Goal: Task Accomplishment & Management: Manage account settings

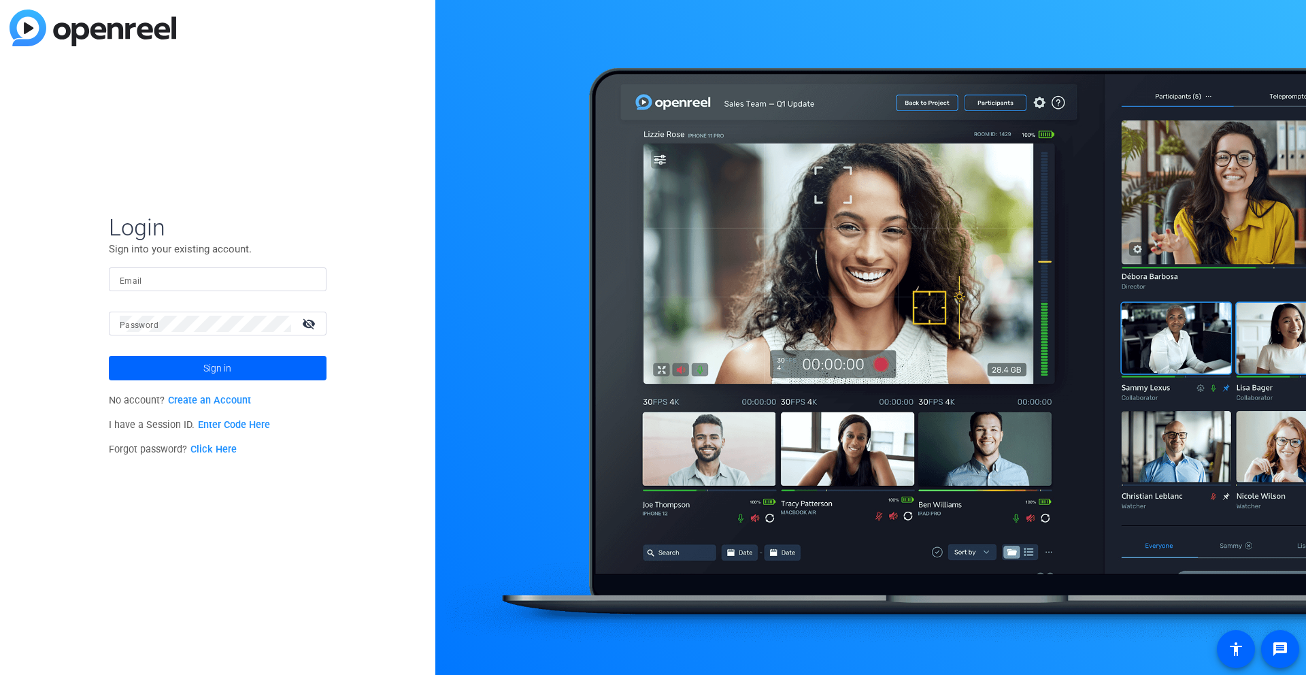
click at [263, 281] on input "Email" at bounding box center [218, 279] width 196 height 16
type input "b"
type input "[PERSON_NAME][EMAIL_ADDRESS][PERSON_NAME][DOMAIN_NAME]"
click at [109, 356] on button "Sign in" at bounding box center [218, 368] width 218 height 24
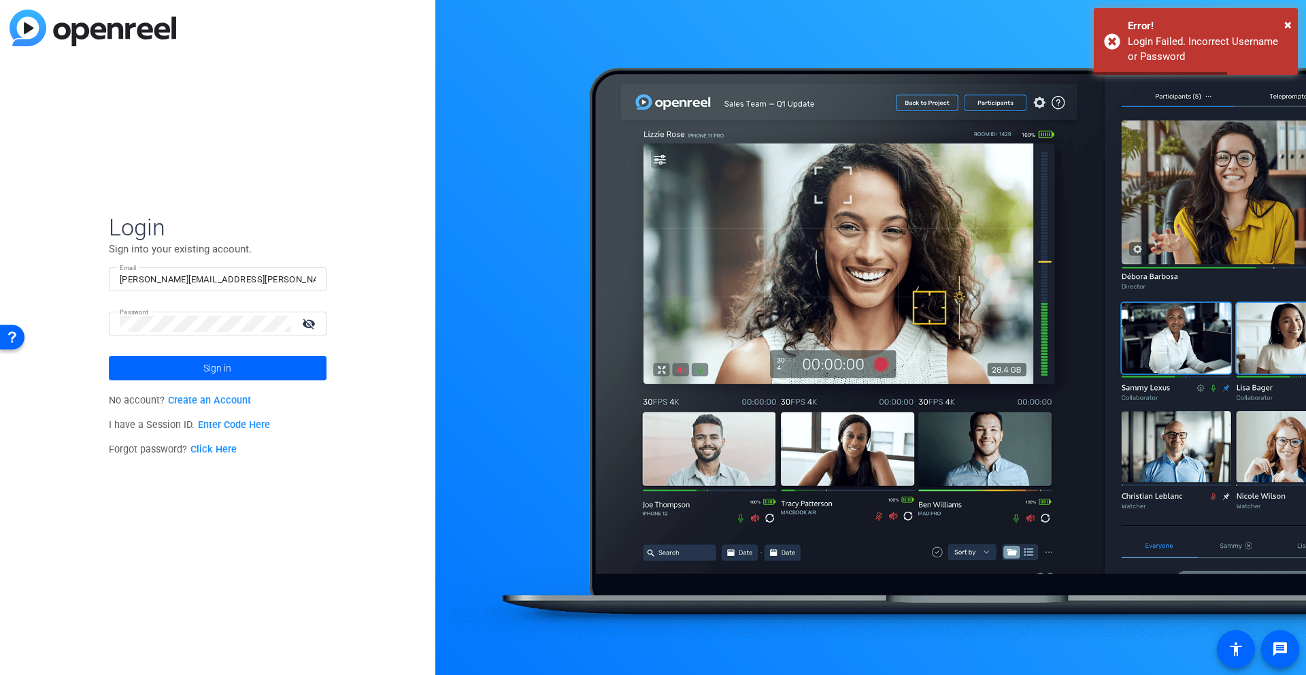
click at [232, 335] on div at bounding box center [205, 324] width 171 height 24
click at [109, 356] on button "Sign in" at bounding box center [218, 368] width 218 height 24
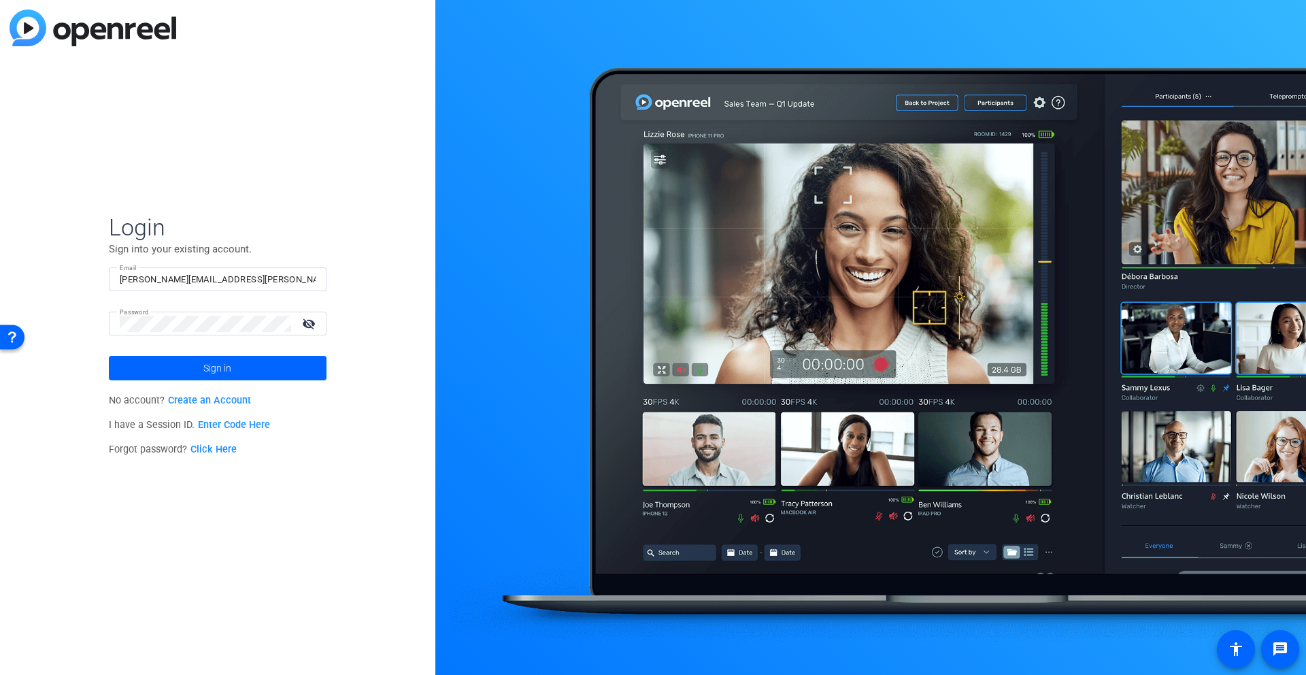
click at [216, 450] on link "Click Here" at bounding box center [213, 449] width 46 height 12
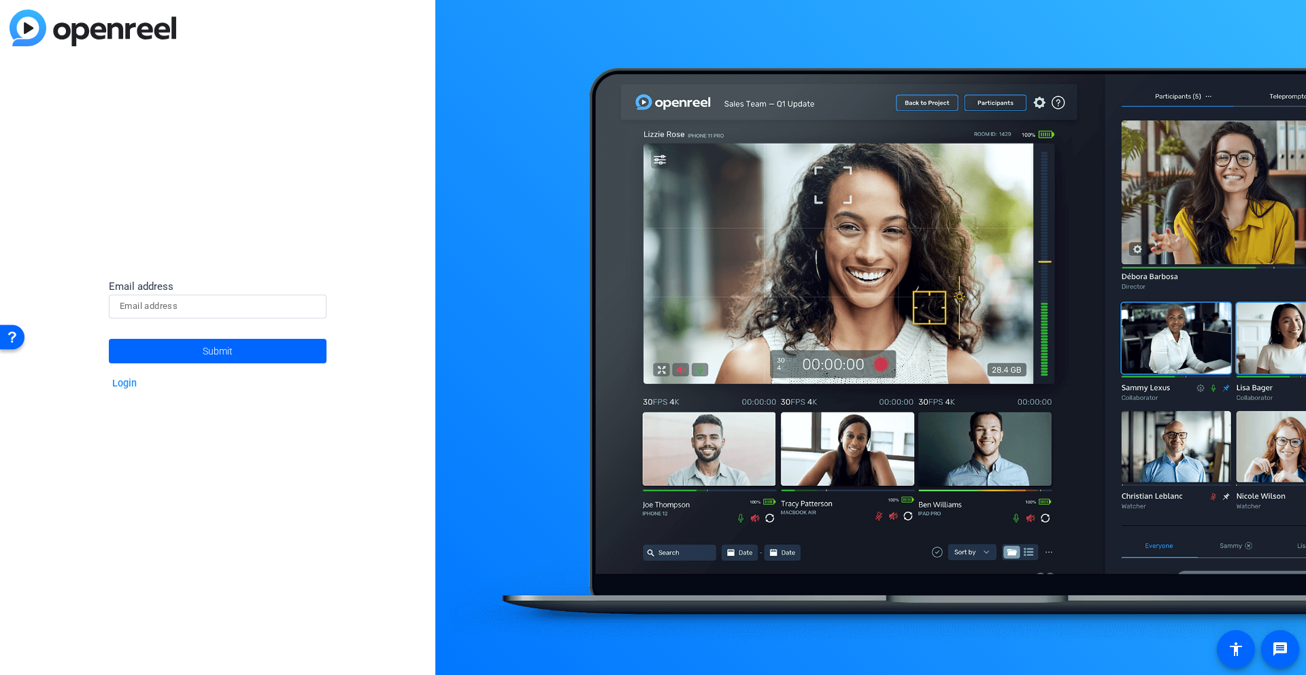
click at [226, 308] on input at bounding box center [218, 306] width 196 height 16
type input "[PERSON_NAME][EMAIL_ADDRESS][PERSON_NAME][DOMAIN_NAME]"
click at [109, 339] on button "Submit" at bounding box center [218, 351] width 218 height 24
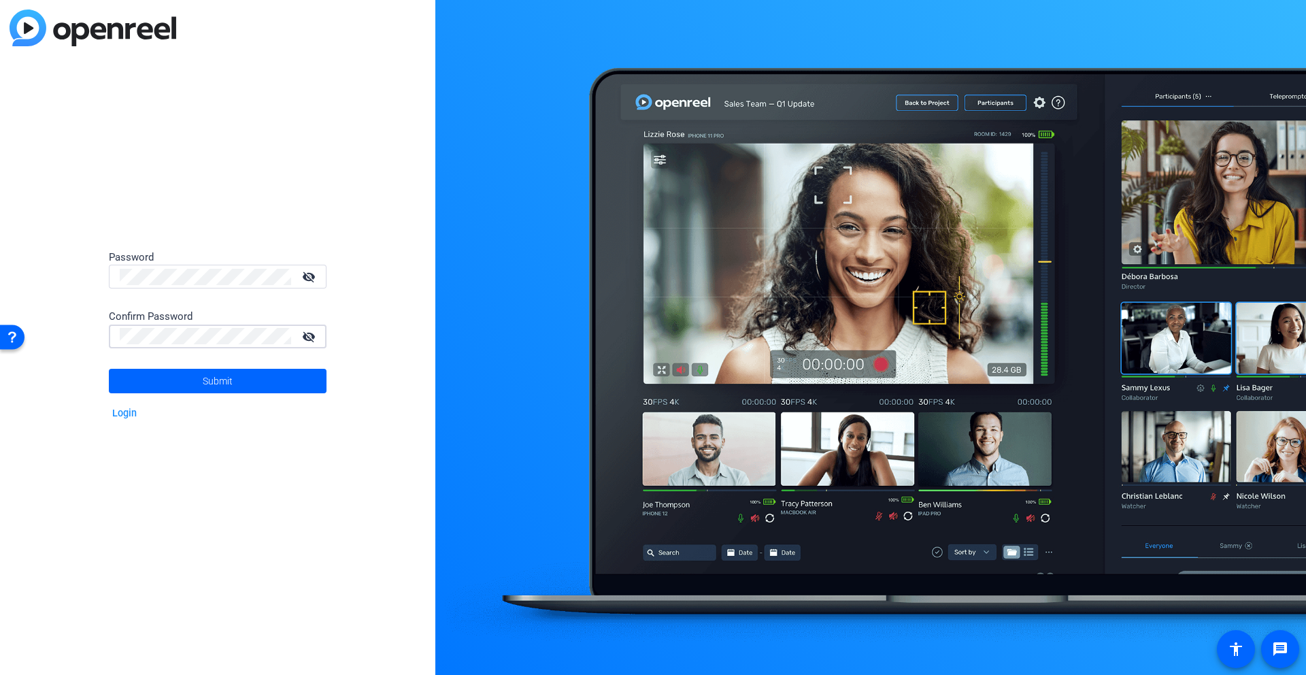
click at [109, 369] on button "Submit" at bounding box center [218, 381] width 218 height 24
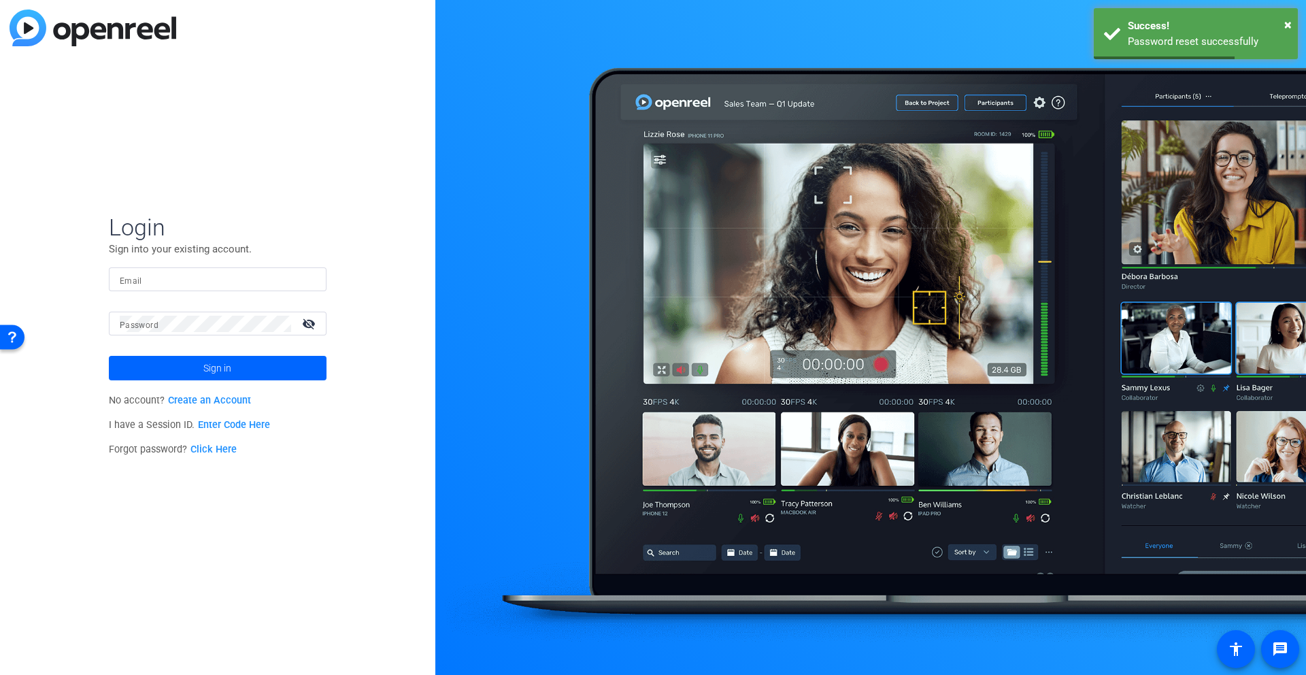
click at [224, 280] on input "Email" at bounding box center [218, 279] width 196 height 16
type input "[PERSON_NAME][EMAIL_ADDRESS][PERSON_NAME][DOMAIN_NAME]"
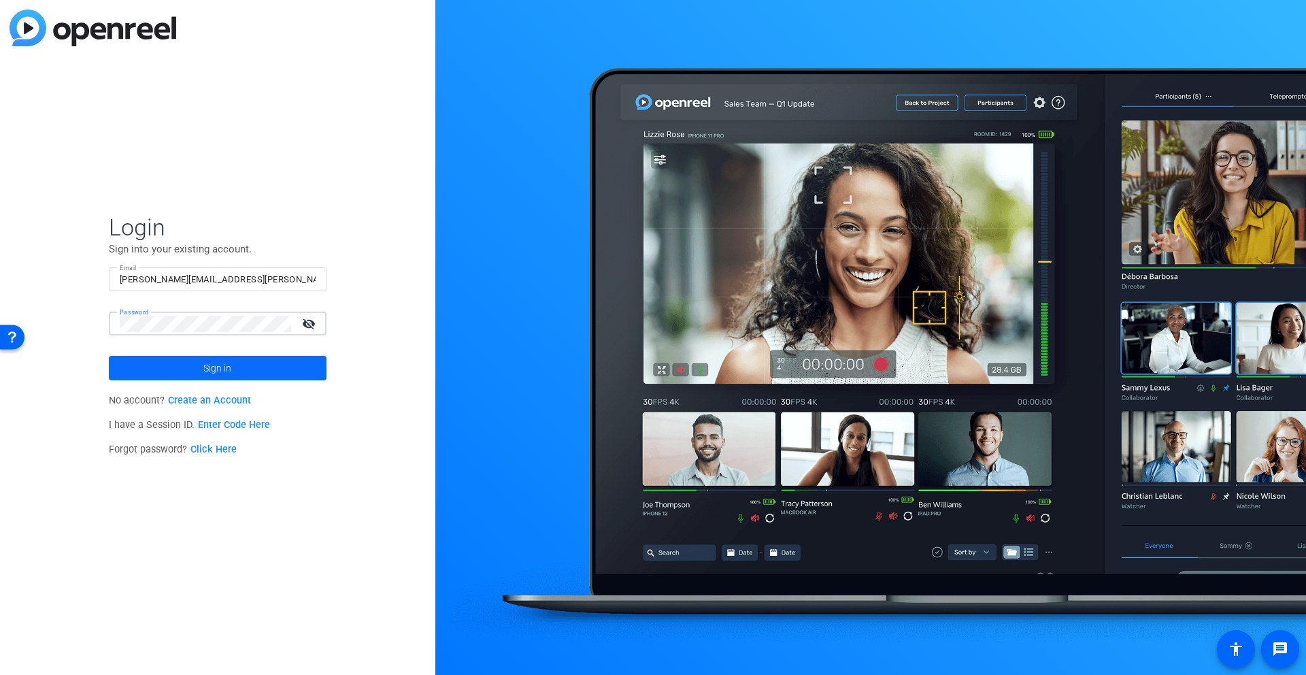
click at [207, 371] on span "Sign in" at bounding box center [217, 368] width 28 height 34
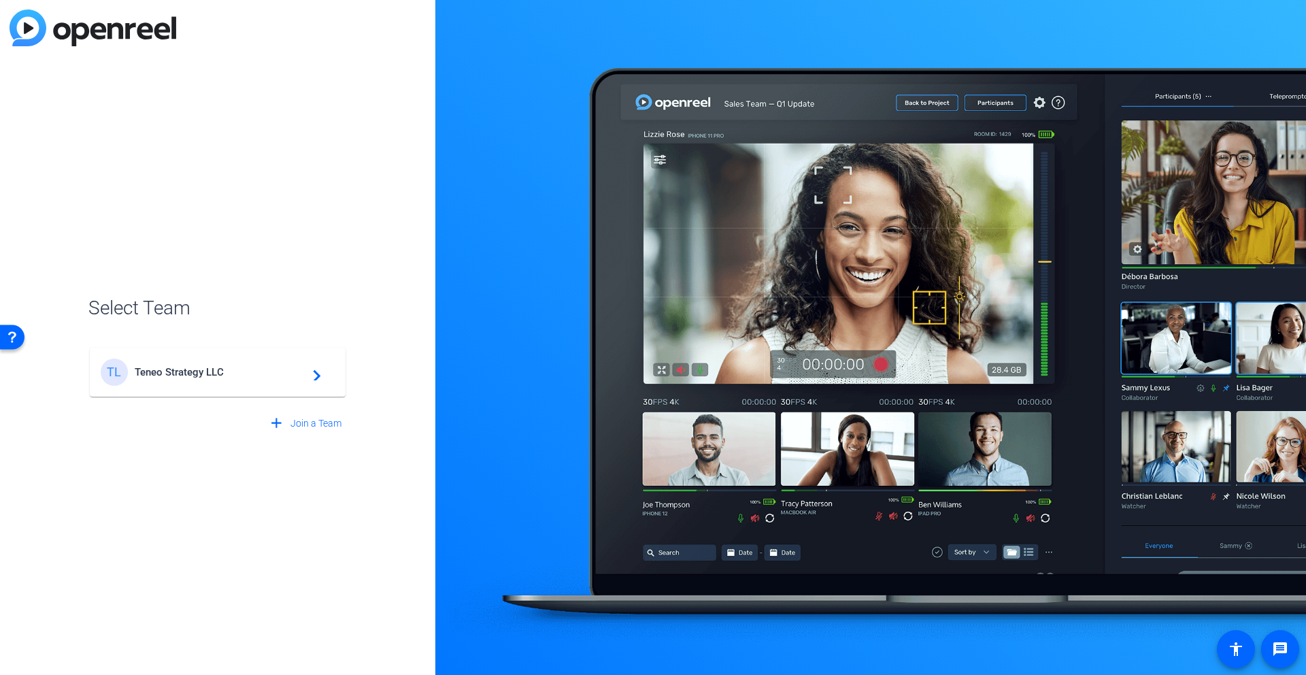
click at [254, 371] on span "Teneo Strategy LLC" at bounding box center [220, 372] width 170 height 12
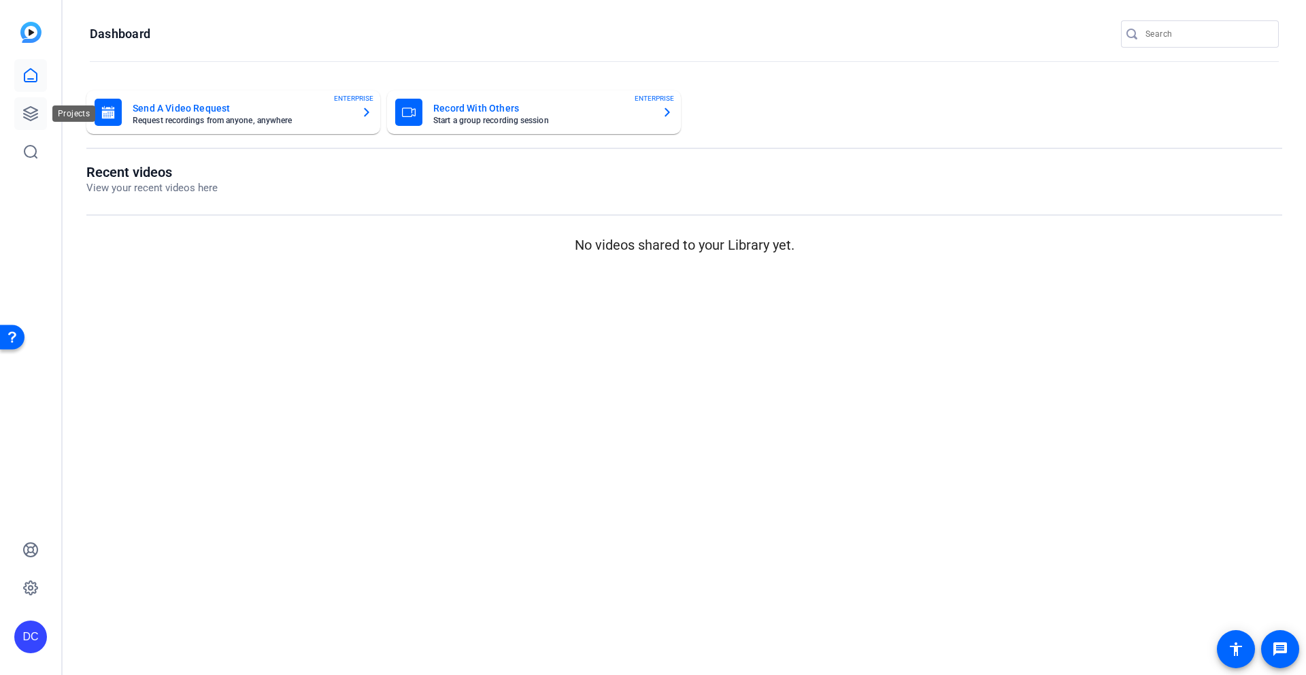
click at [36, 114] on icon at bounding box center [31, 114] width 14 height 14
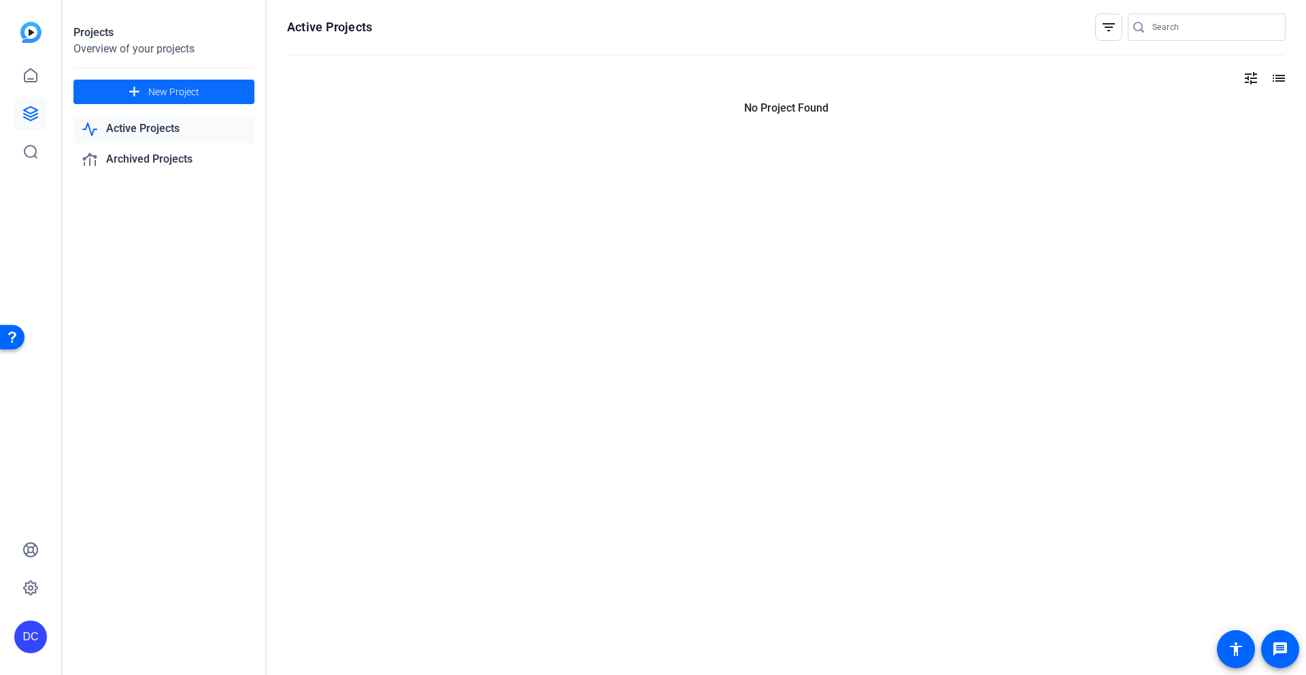
click at [154, 95] on span "New Project" at bounding box center [173, 92] width 51 height 14
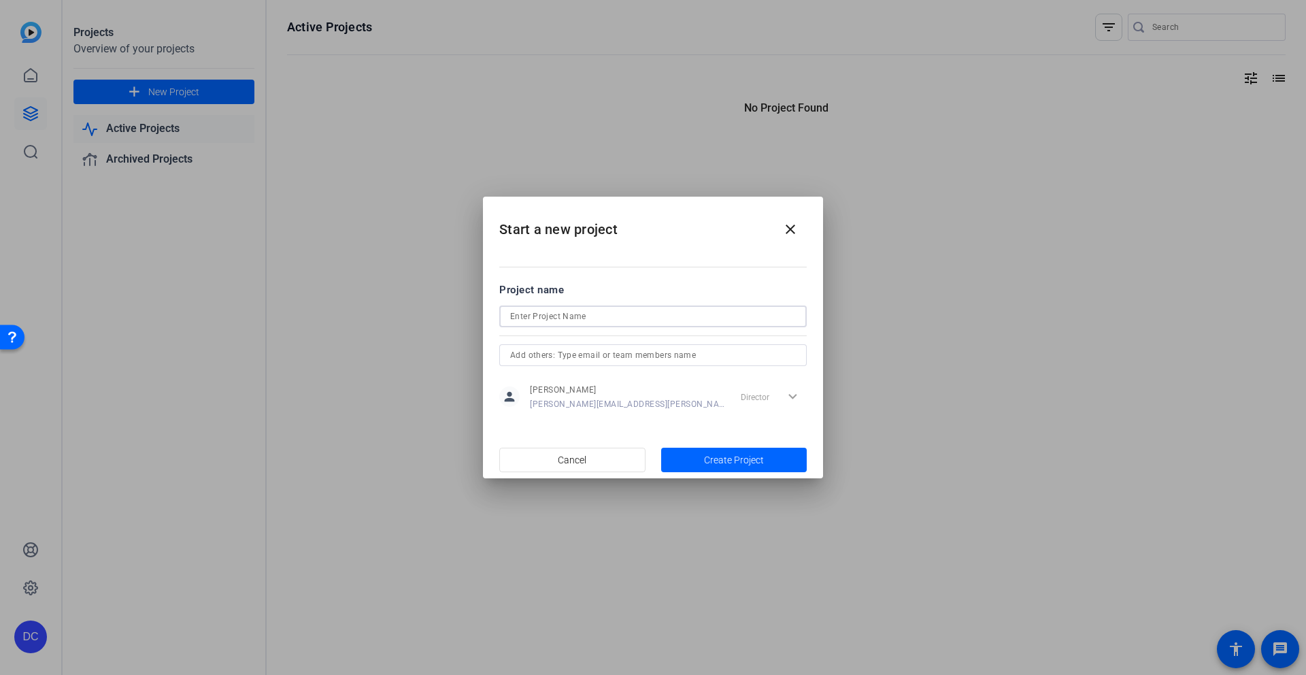
click at [606, 318] on input at bounding box center [653, 316] width 286 height 16
type input "Test"
click at [592, 355] on input "text" at bounding box center [653, 355] width 286 height 16
click at [677, 431] on mat-dialog-content "Project name Test person Dan Colella daniel.colella@teneo.com Director expand_m…" at bounding box center [653, 346] width 340 height 189
click at [720, 456] on span "Create Project" at bounding box center [734, 460] width 60 height 14
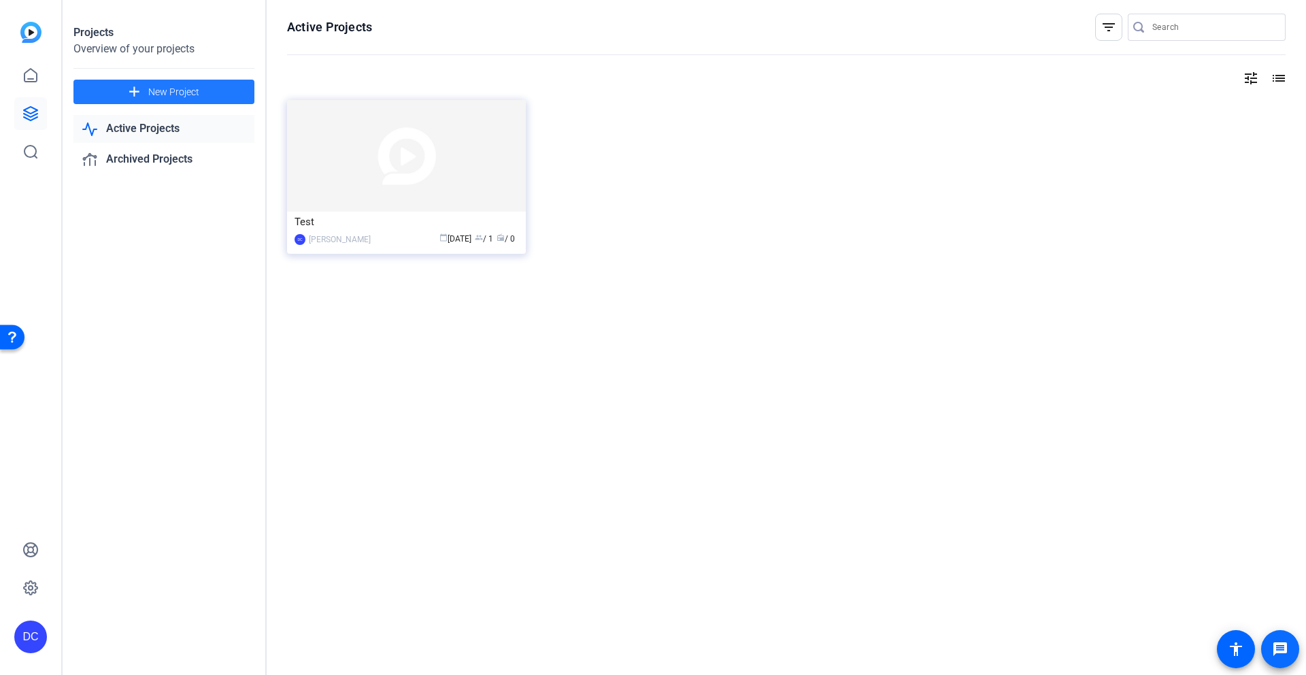
click at [1285, 642] on mat-icon "message" at bounding box center [1280, 649] width 16 height 16
click at [401, 187] on img at bounding box center [406, 156] width 239 height 112
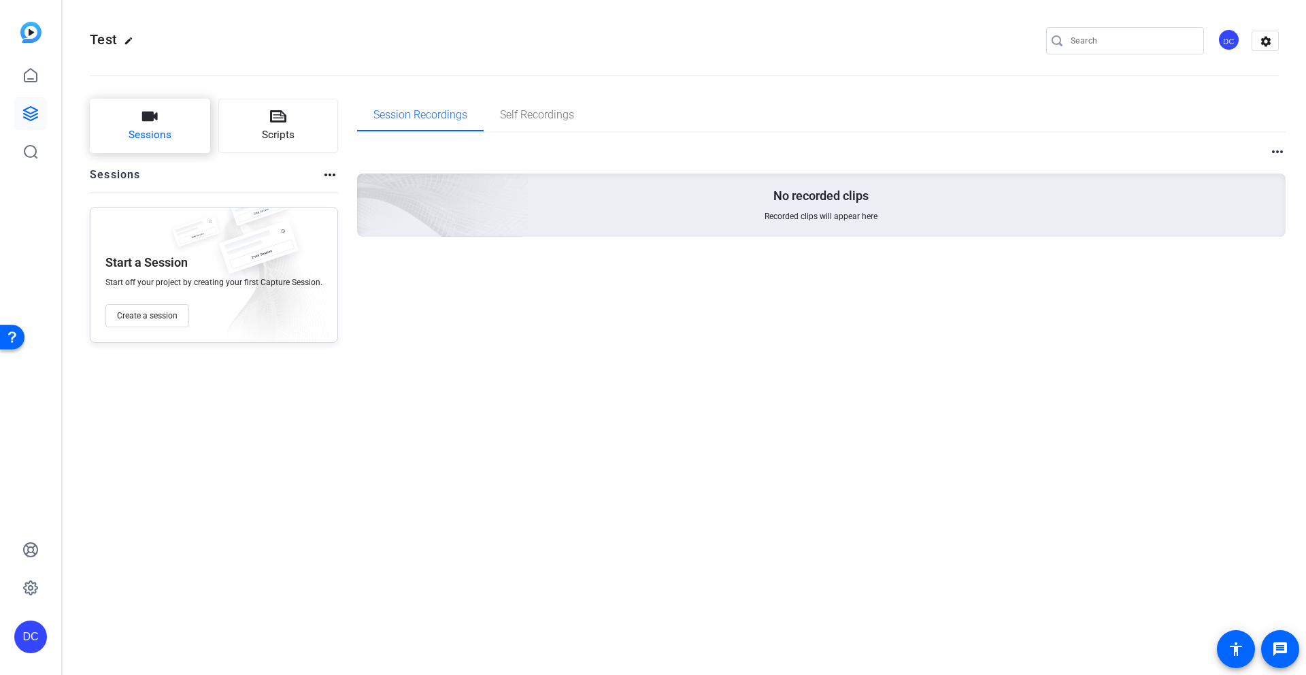
click at [156, 127] on span "Sessions" at bounding box center [150, 135] width 43 height 16
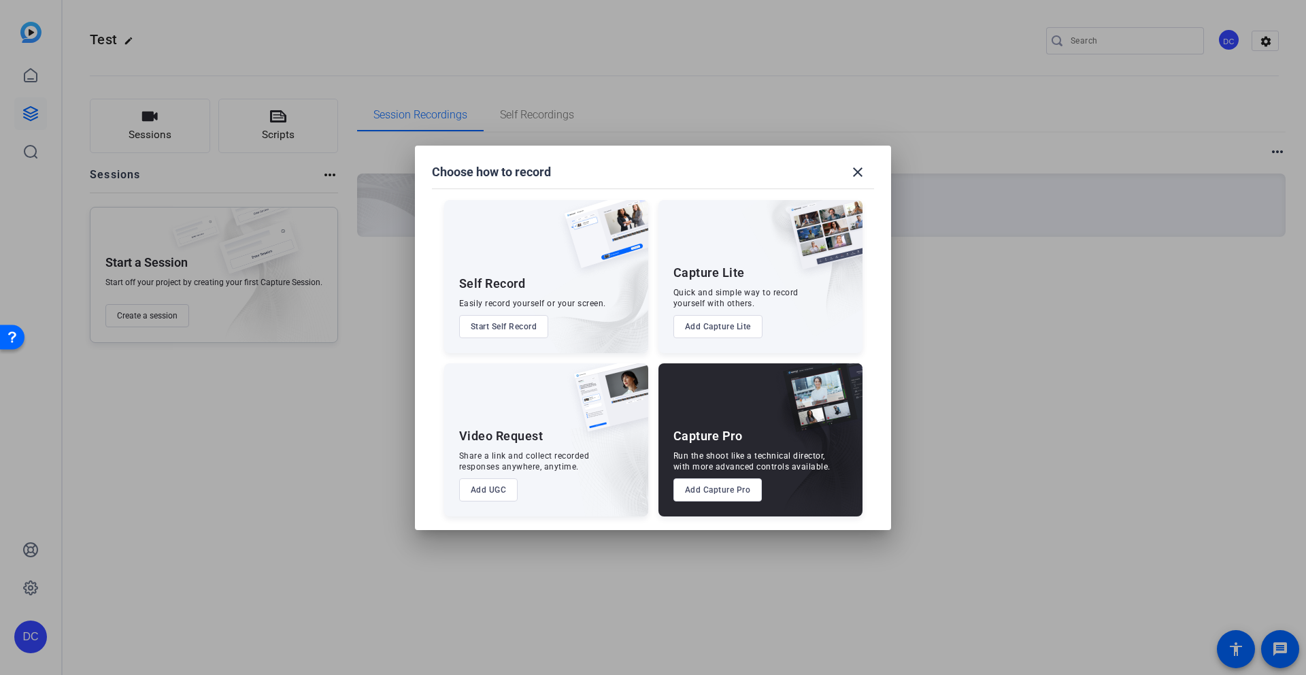
click at [527, 324] on button "Start Self Record" at bounding box center [504, 326] width 90 height 23
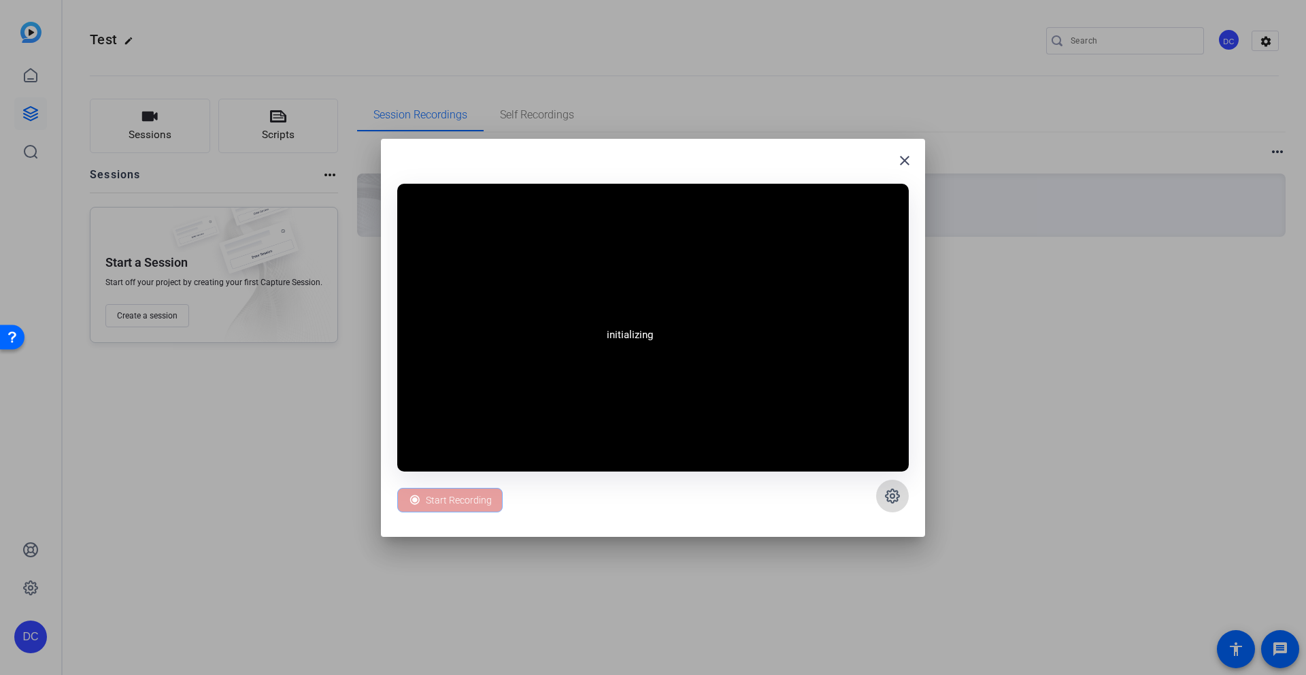
click at [884, 500] on icon at bounding box center [892, 496] width 16 height 16
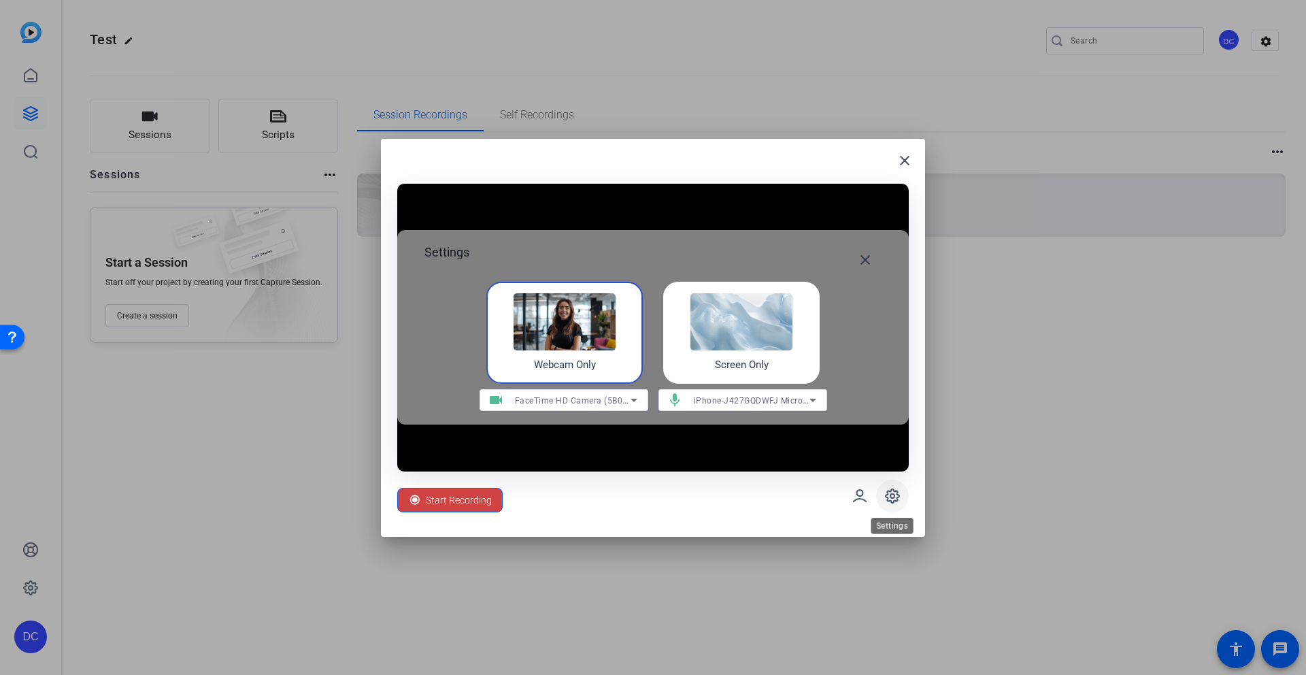
click at [888, 497] on icon at bounding box center [893, 496] width 14 height 14
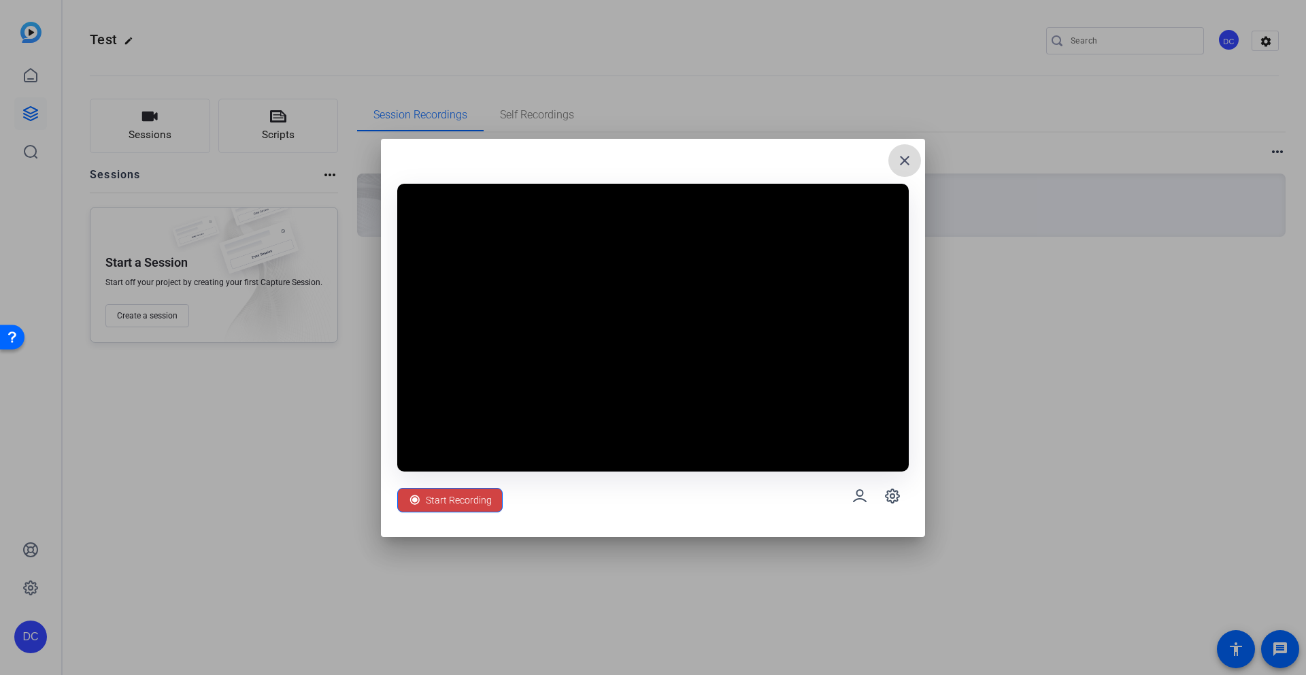
click at [905, 158] on mat-icon "close" at bounding box center [904, 160] width 16 height 16
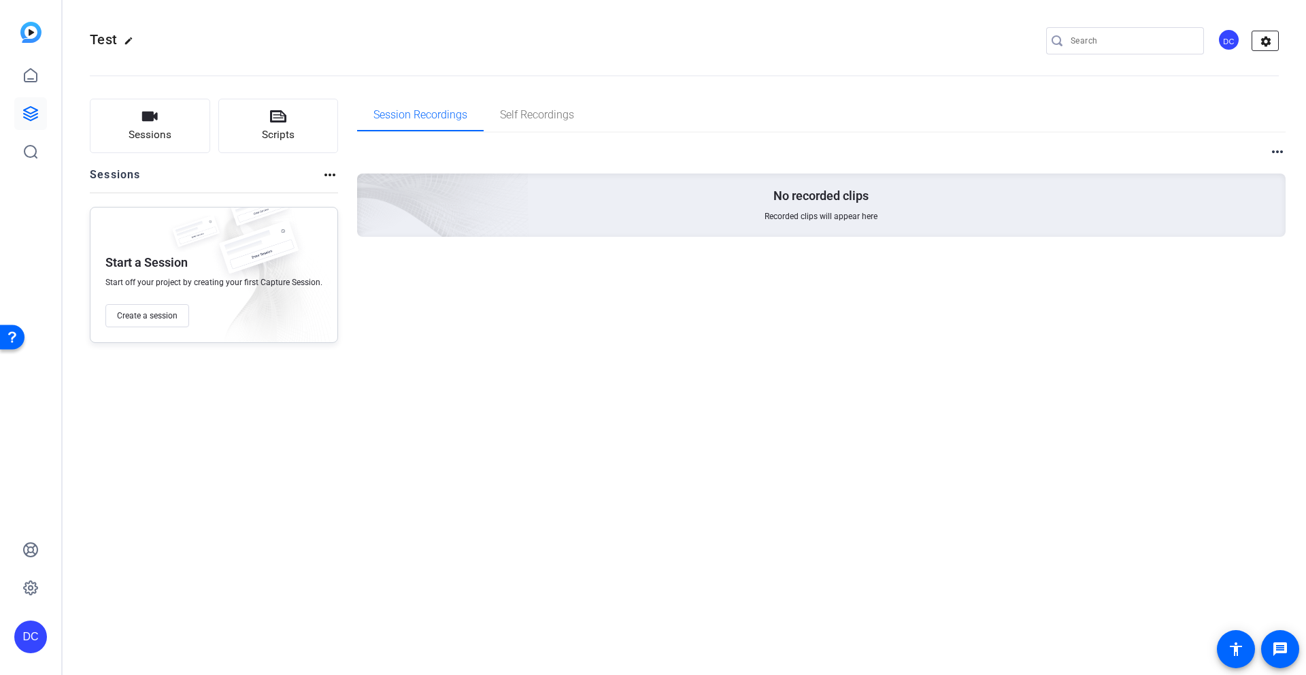
click at [1274, 39] on mat-icon "settings" at bounding box center [1265, 41] width 27 height 20
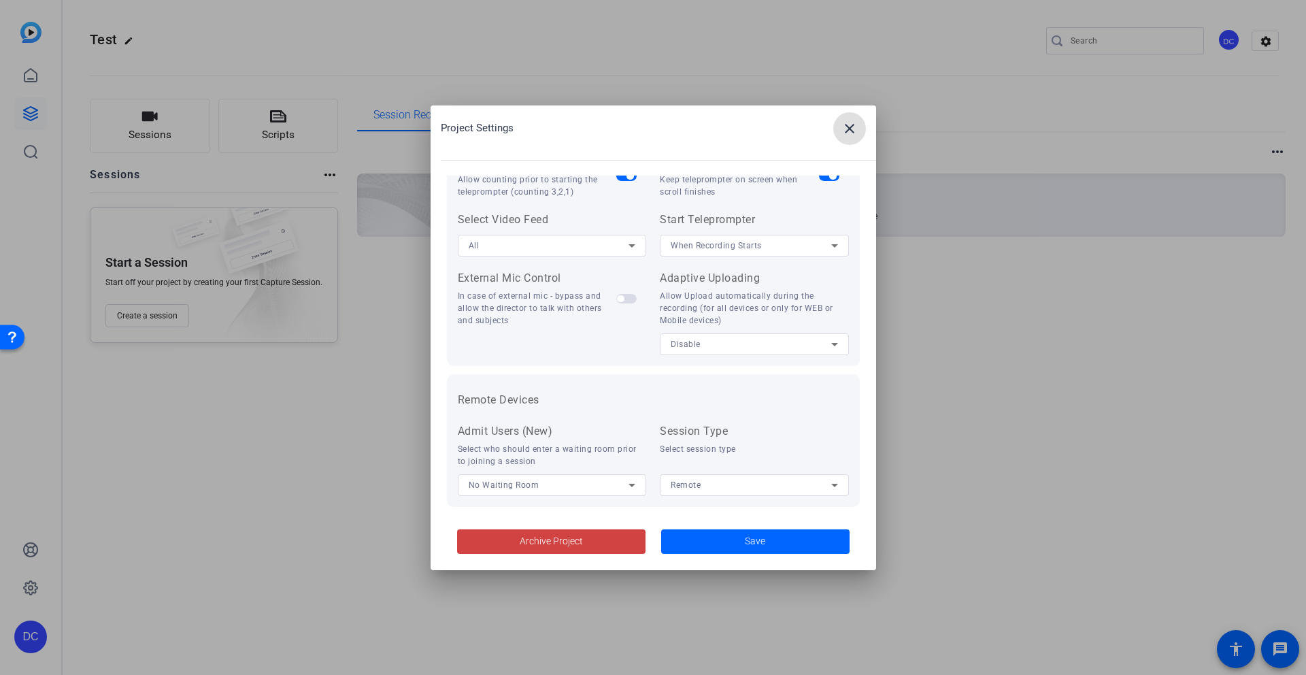
scroll to position [281, 0]
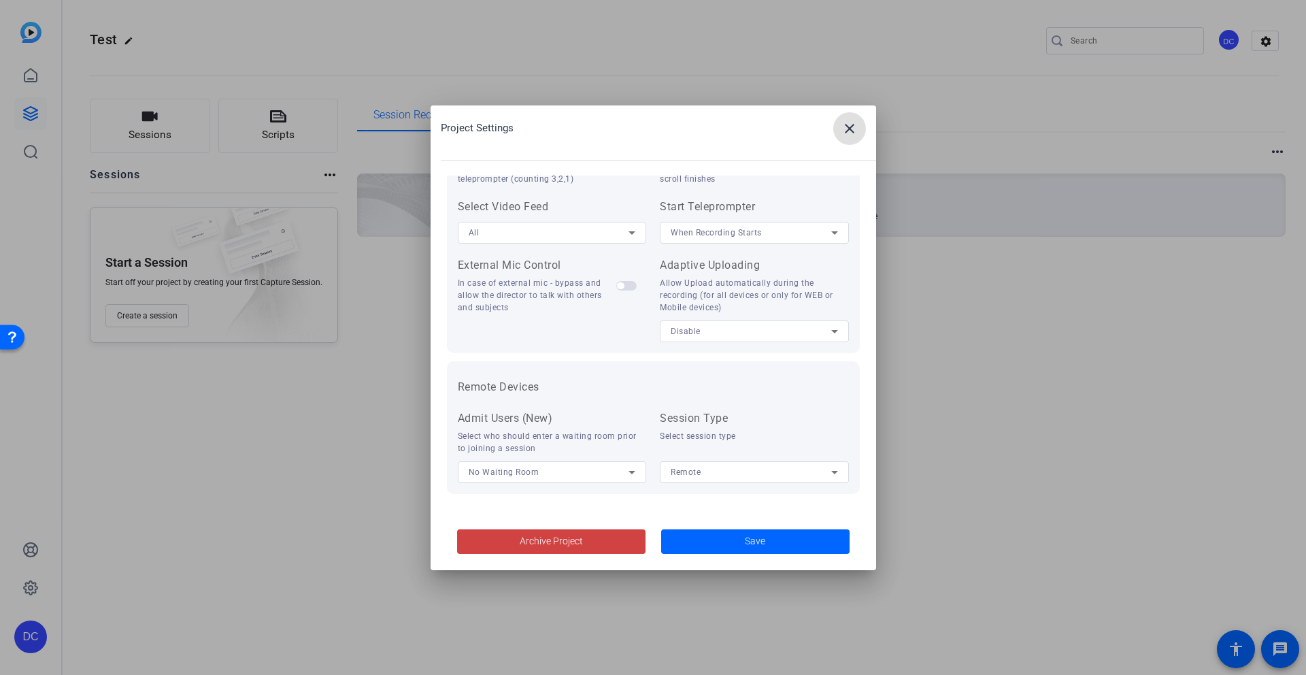
click at [850, 123] on mat-icon "close" at bounding box center [849, 128] width 16 height 16
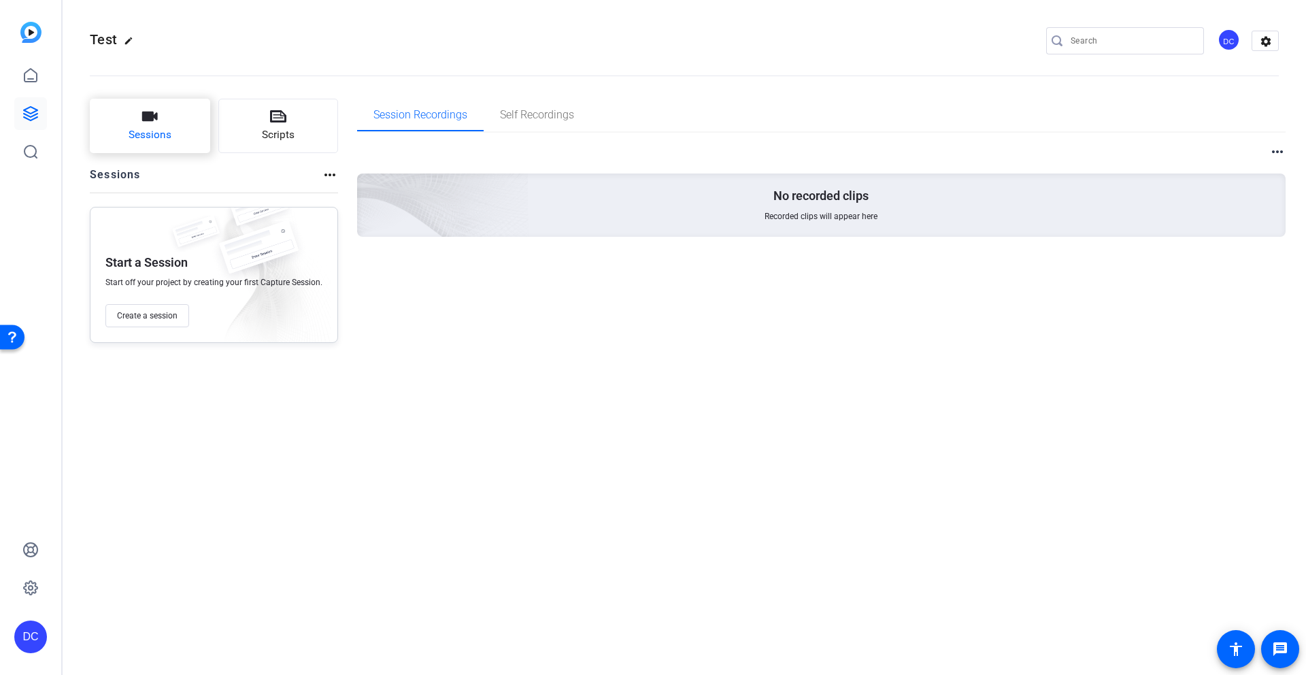
click at [165, 141] on span "Sessions" at bounding box center [150, 135] width 43 height 16
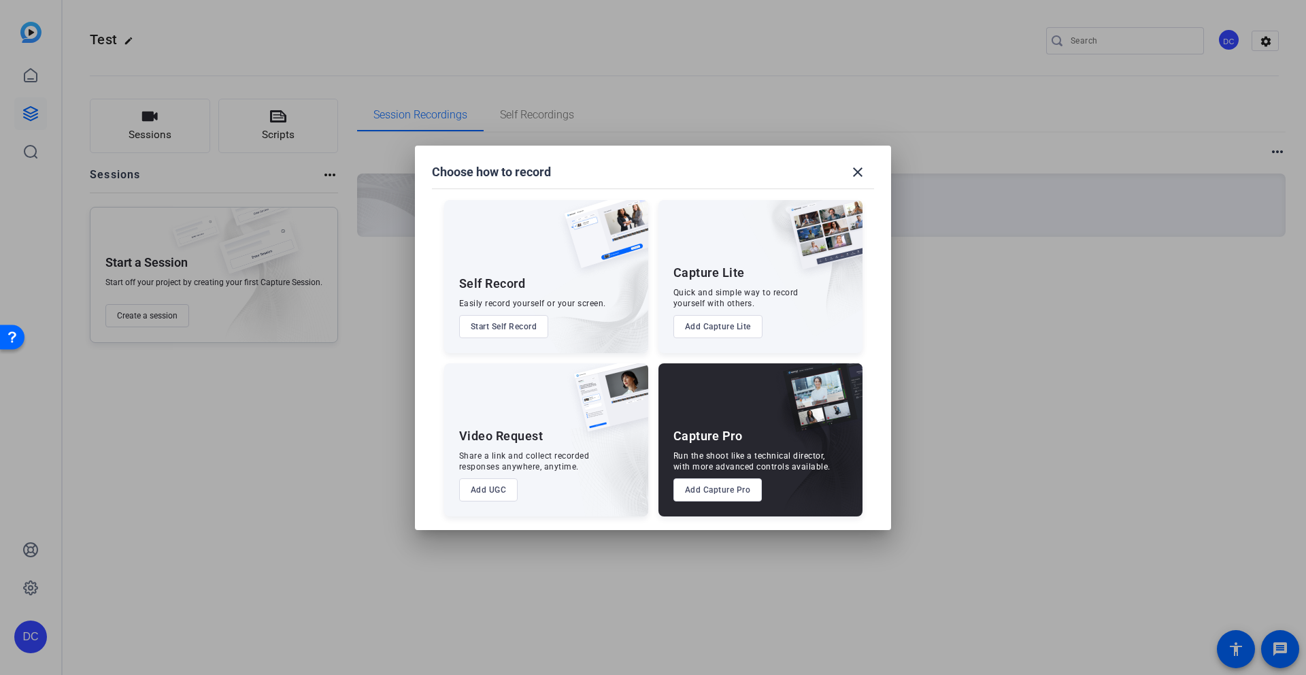
click at [496, 492] on button "Add UGC" at bounding box center [488, 489] width 59 height 23
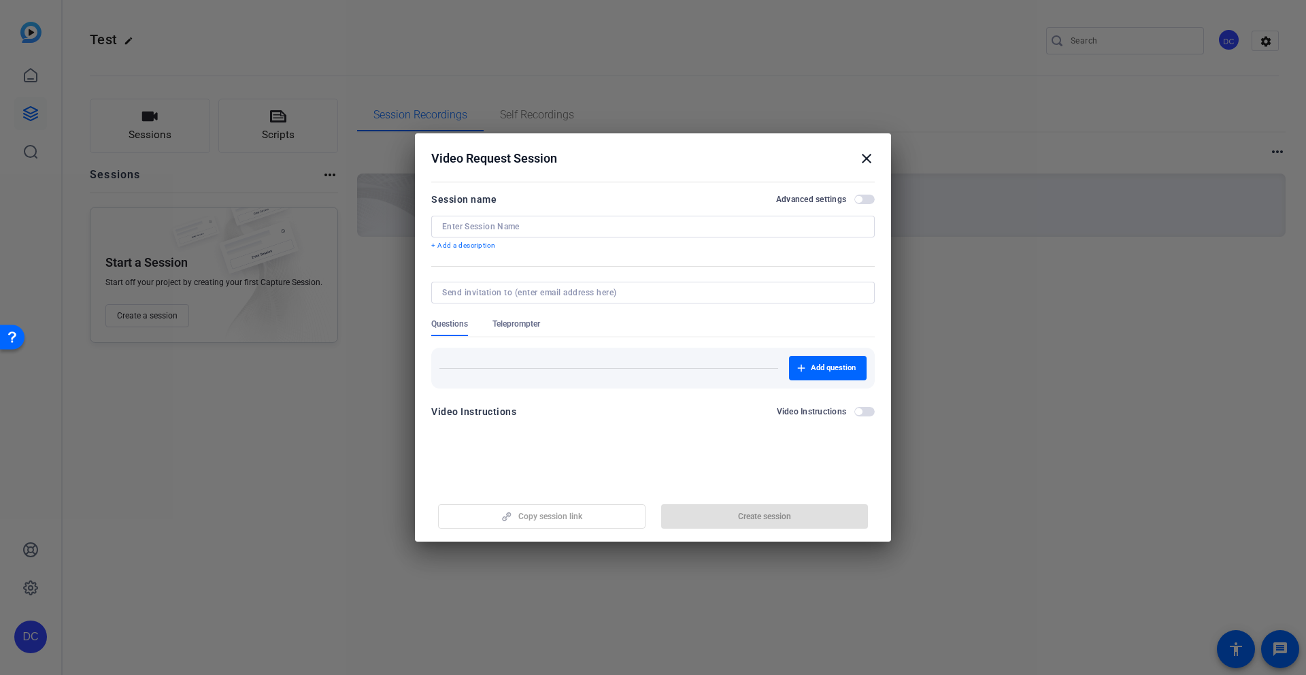
click at [867, 199] on span "button" at bounding box center [864, 200] width 20 height 10
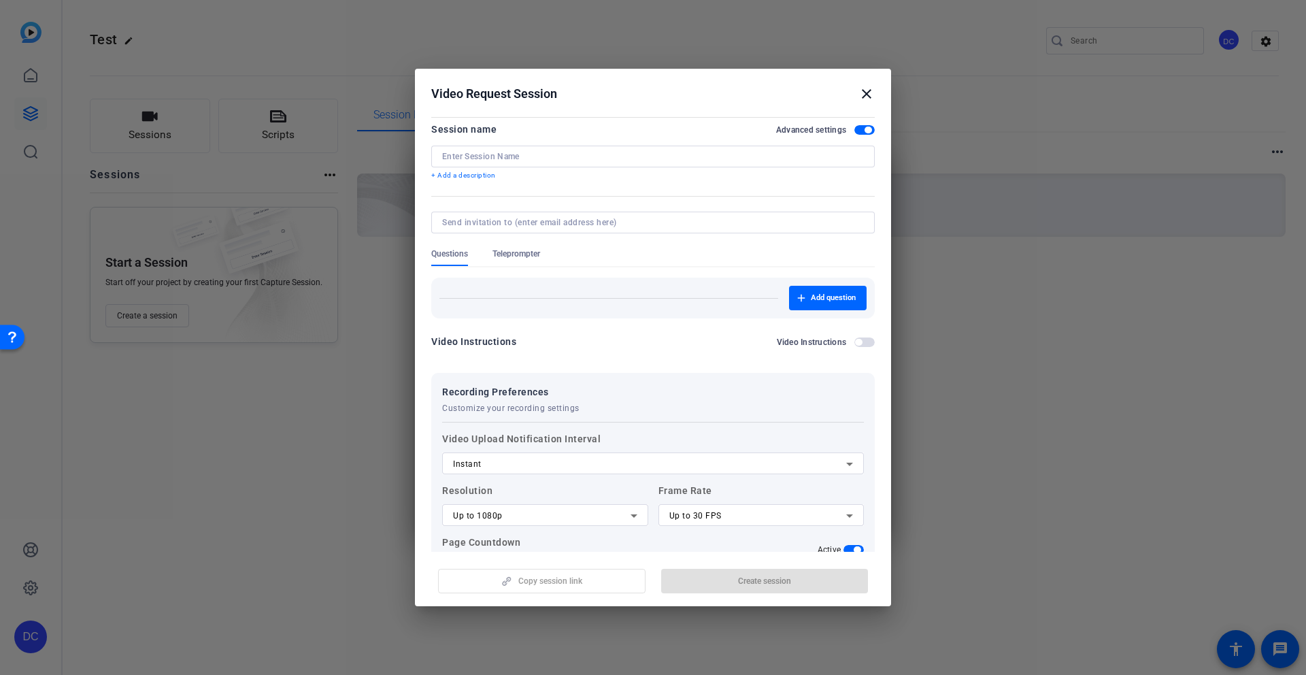
scroll to position [0, 0]
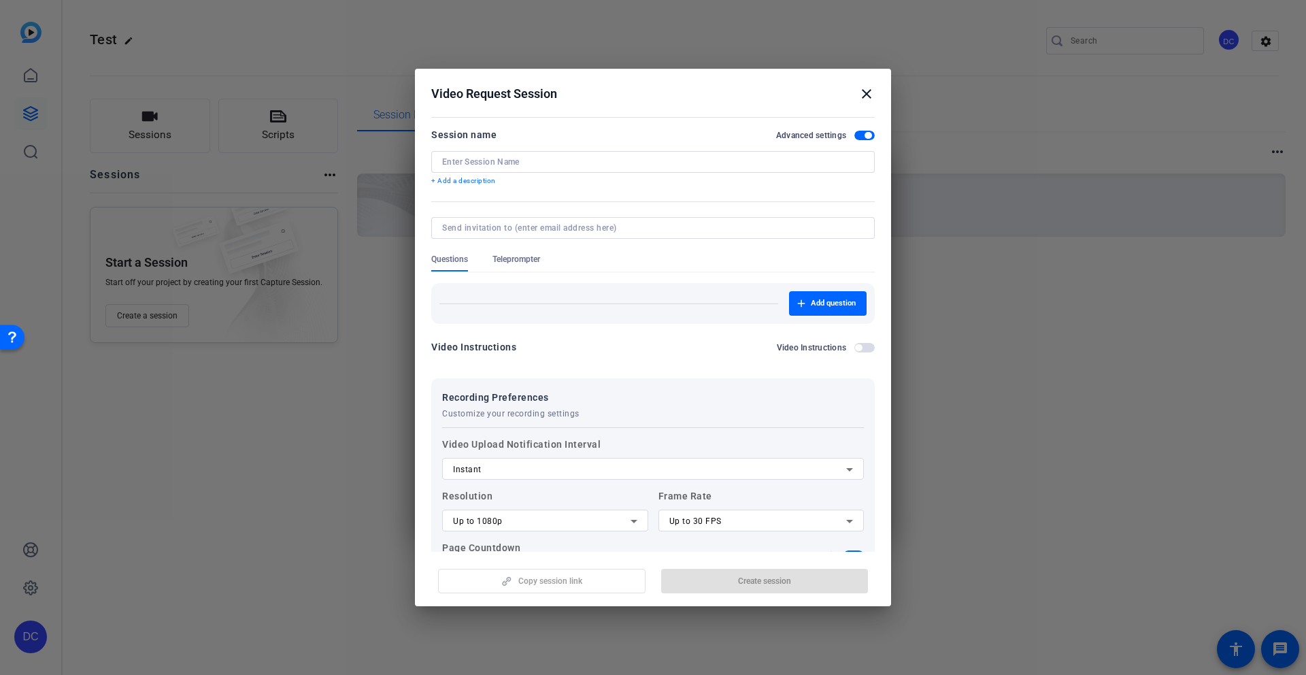
click at [505, 258] on span "Teleprompter" at bounding box center [516, 259] width 48 height 11
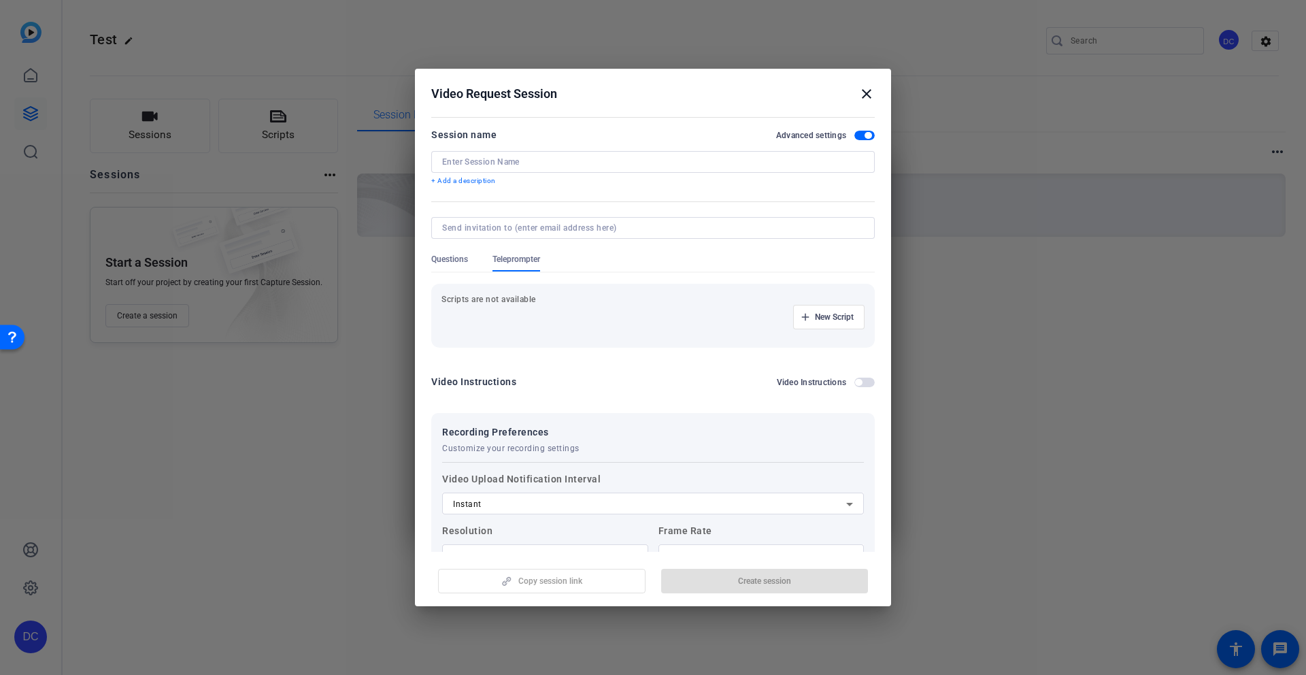
click at [880, 90] on h2 "Video Request Session close" at bounding box center [653, 91] width 476 height 44
click at [871, 91] on mat-icon "close" at bounding box center [866, 94] width 16 height 16
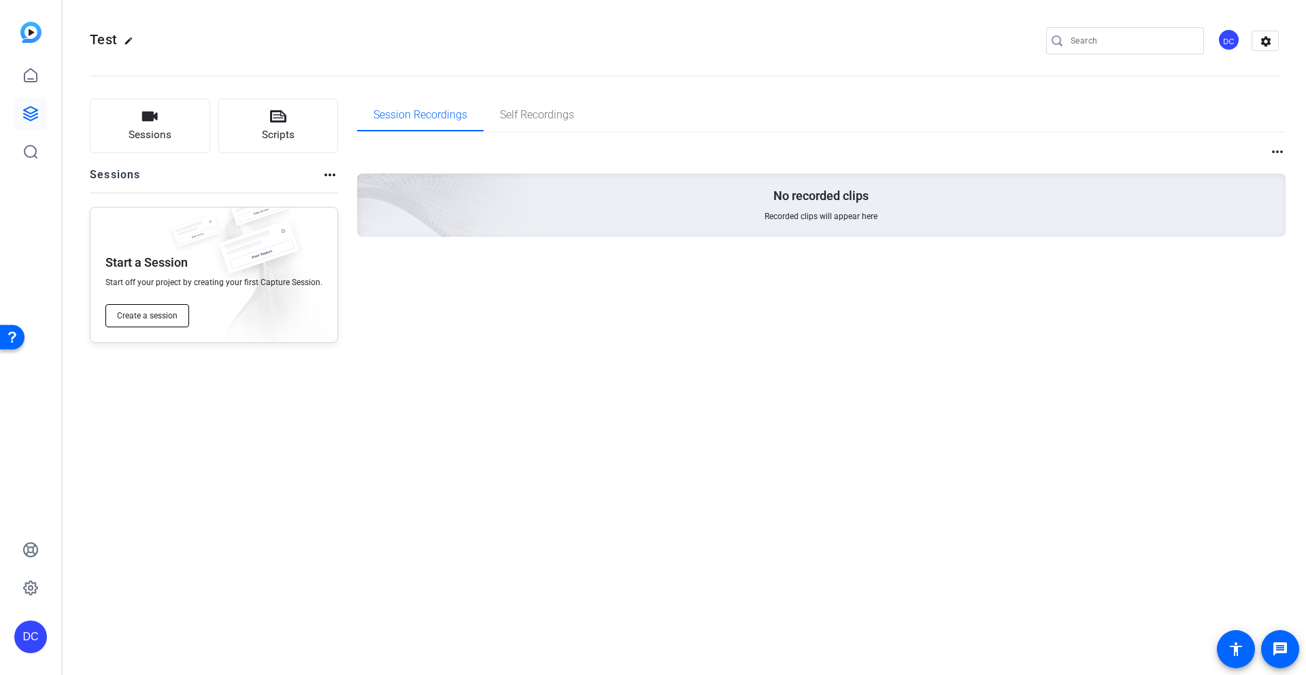
click at [152, 315] on span "Create a session" at bounding box center [147, 315] width 61 height 11
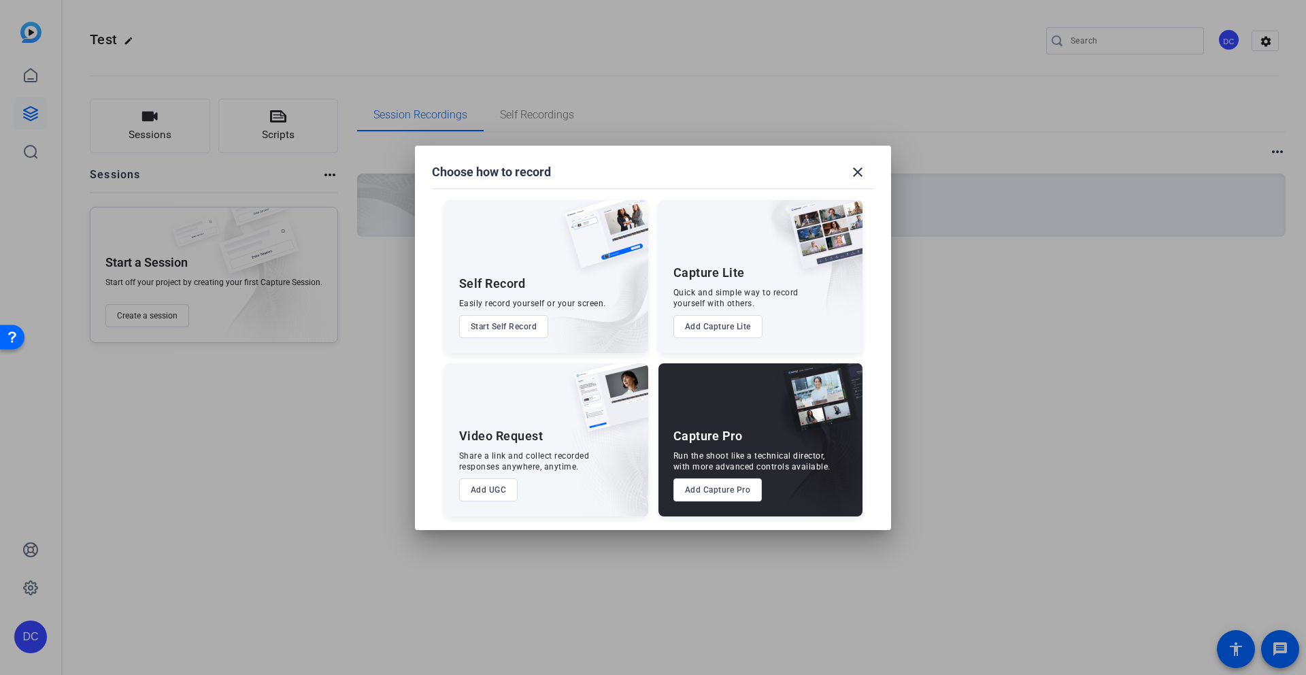
click at [724, 490] on button "Add Capture Pro" at bounding box center [717, 489] width 89 height 23
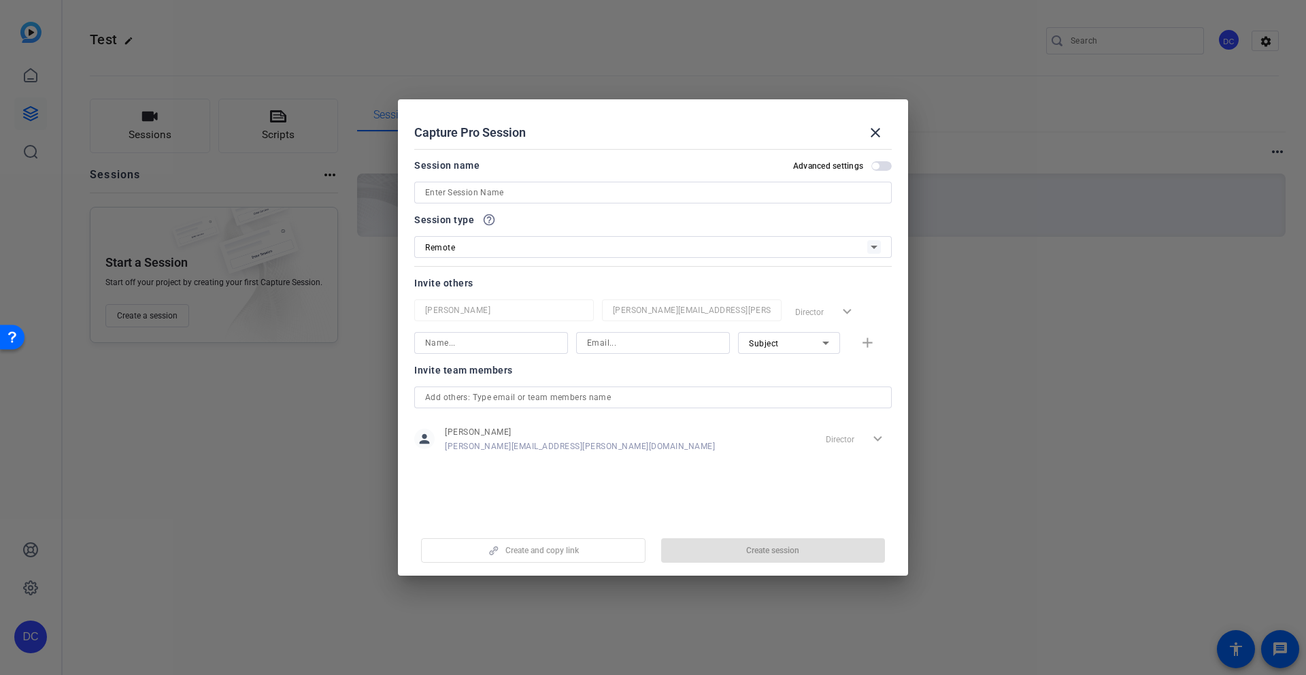
click at [803, 351] on div "Subject" at bounding box center [785, 343] width 73 height 17
click at [592, 369] on div at bounding box center [653, 337] width 1306 height 675
click at [879, 166] on span "button" at bounding box center [881, 166] width 20 height 10
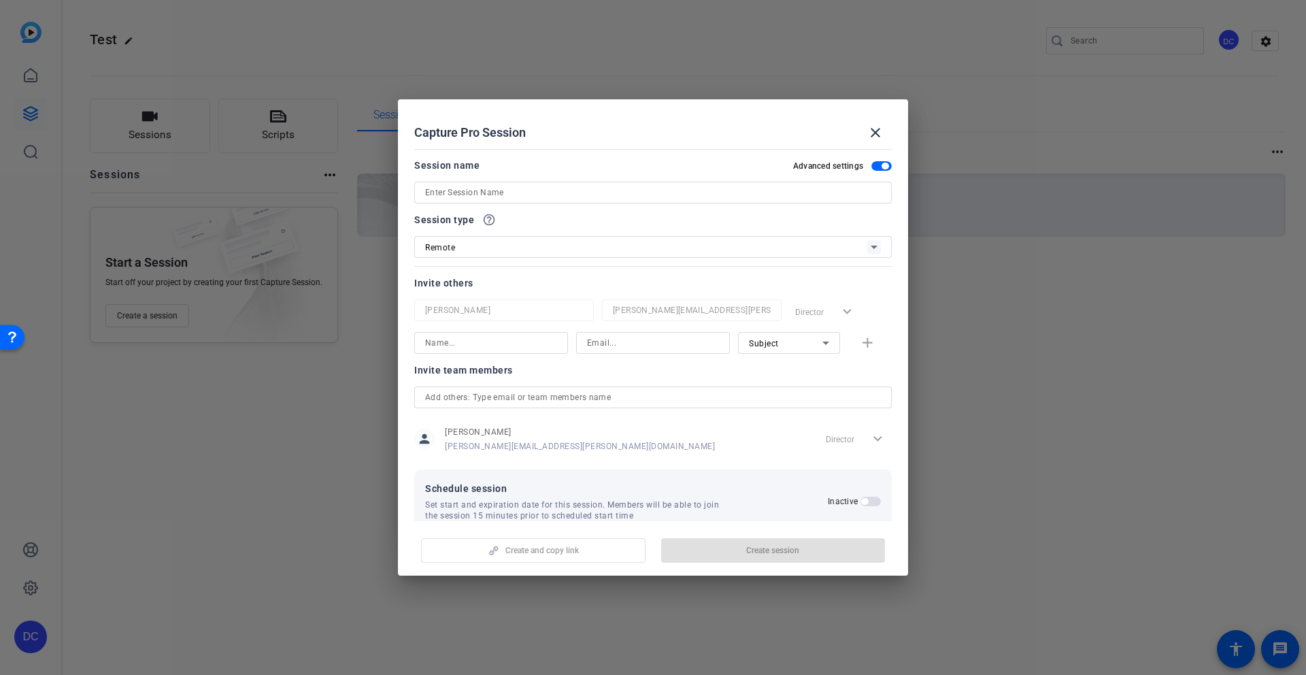
click at [881, 166] on span "button" at bounding box center [884, 166] width 7 height 7
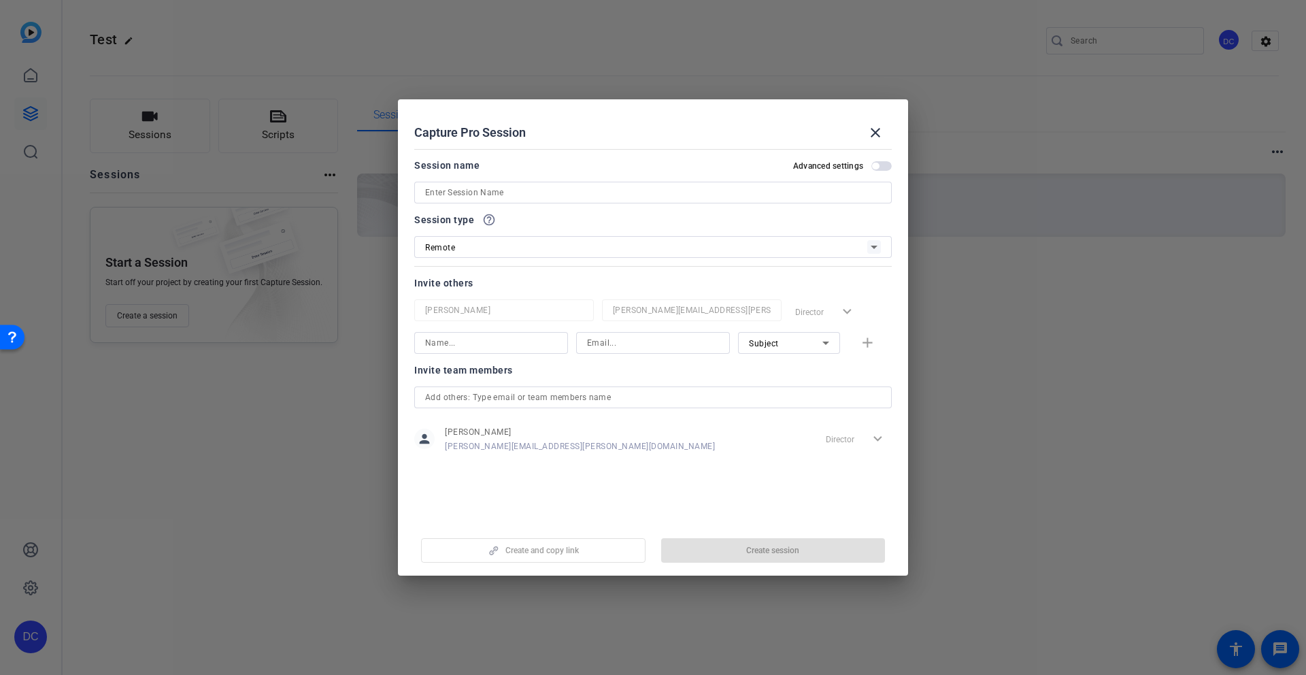
click at [879, 166] on span "button" at bounding box center [881, 166] width 20 height 10
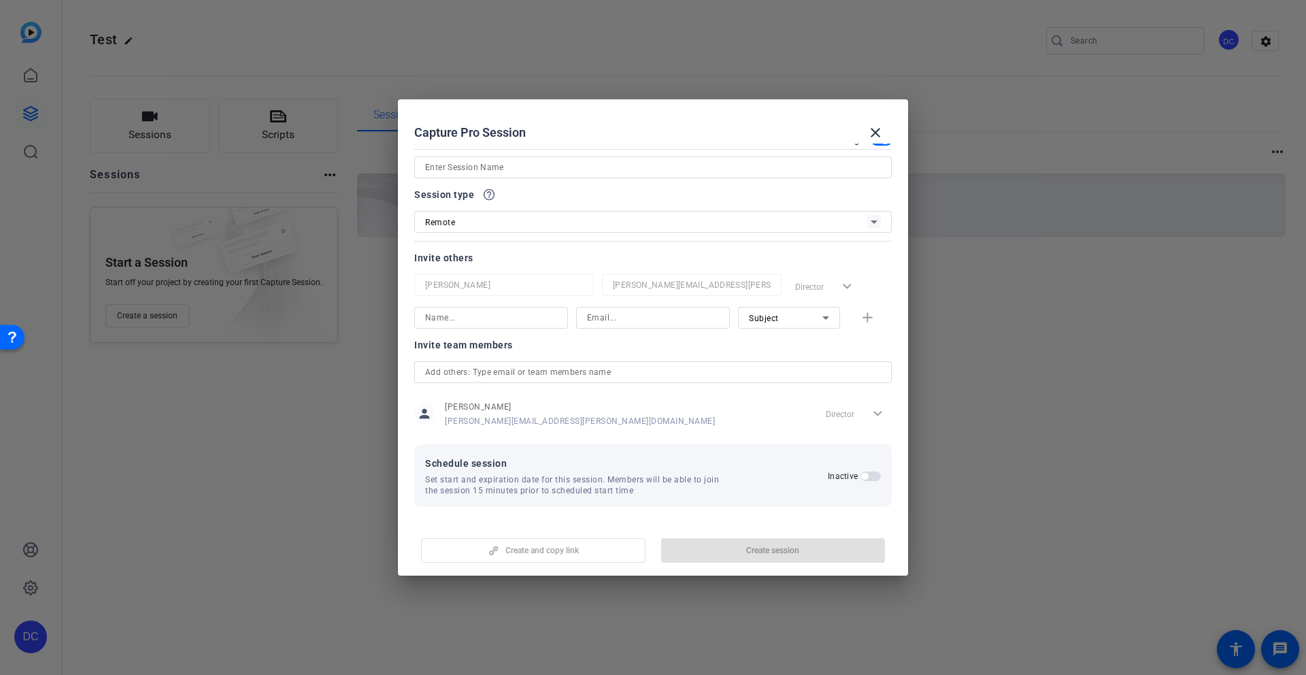
scroll to position [26, 0]
click at [769, 309] on mat-select "Subject" at bounding box center [789, 317] width 80 height 17
click at [479, 318] on div at bounding box center [653, 337] width 1306 height 675
click at [484, 312] on input at bounding box center [491, 317] width 132 height 16
type input "d"
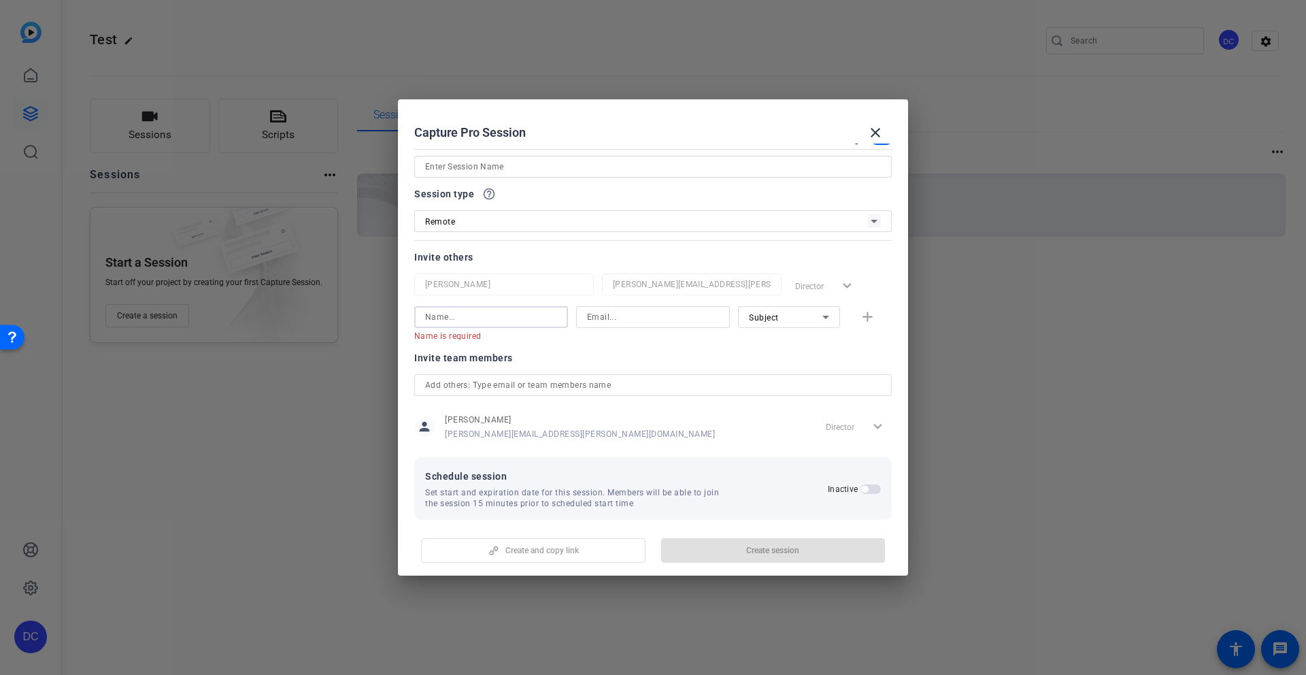
click at [753, 309] on div "Subject" at bounding box center [785, 317] width 73 height 17
click at [797, 312] on div at bounding box center [653, 337] width 1306 height 675
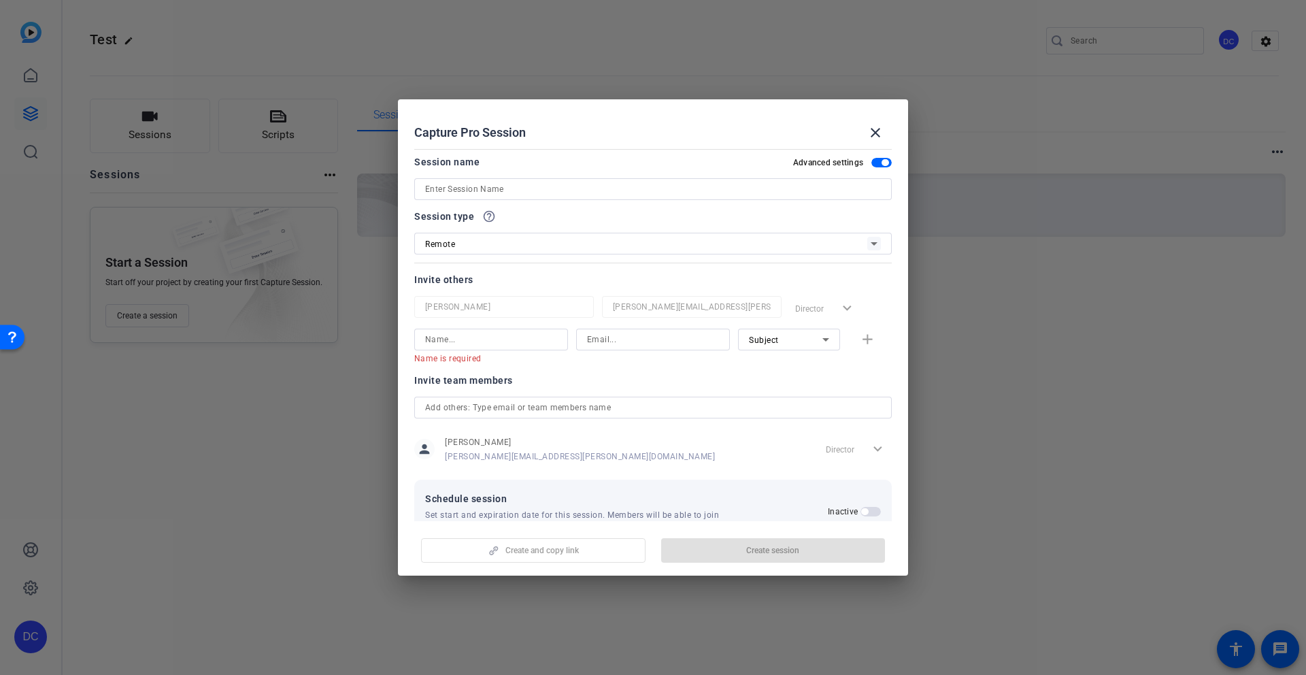
scroll to position [0, 0]
click at [482, 245] on div "Remote" at bounding box center [646, 247] width 442 height 17
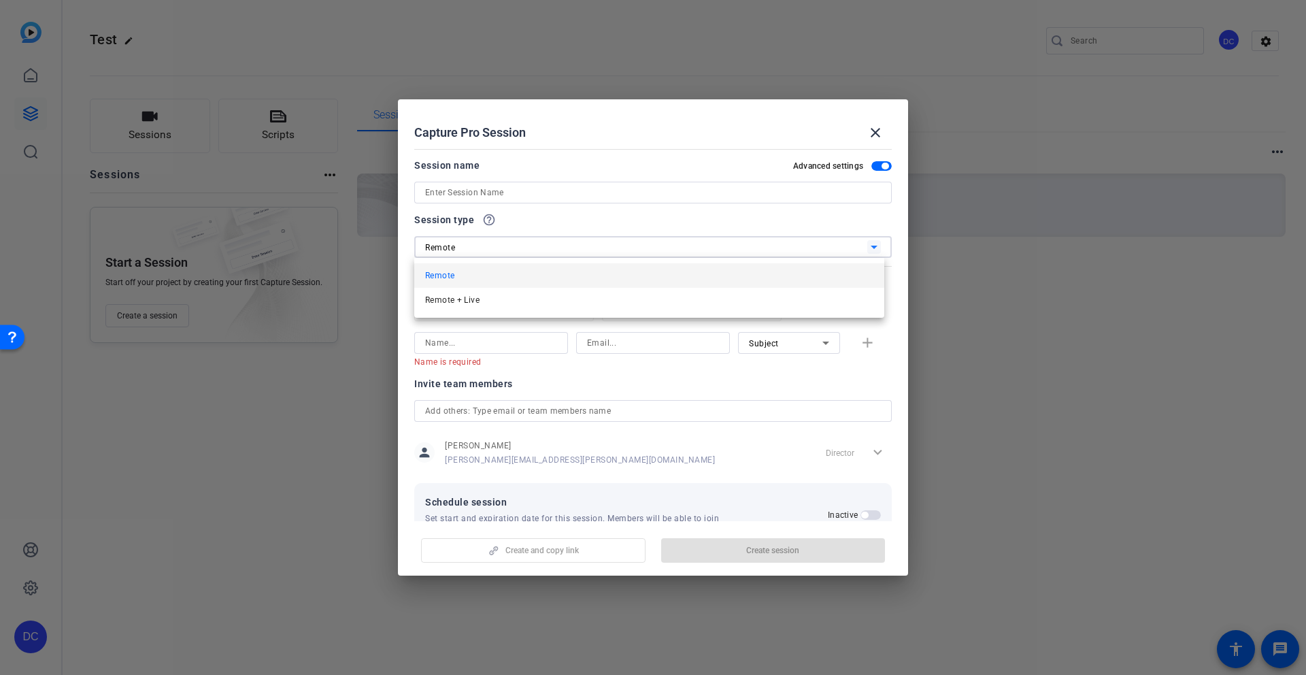
click at [483, 242] on div at bounding box center [653, 337] width 1306 height 675
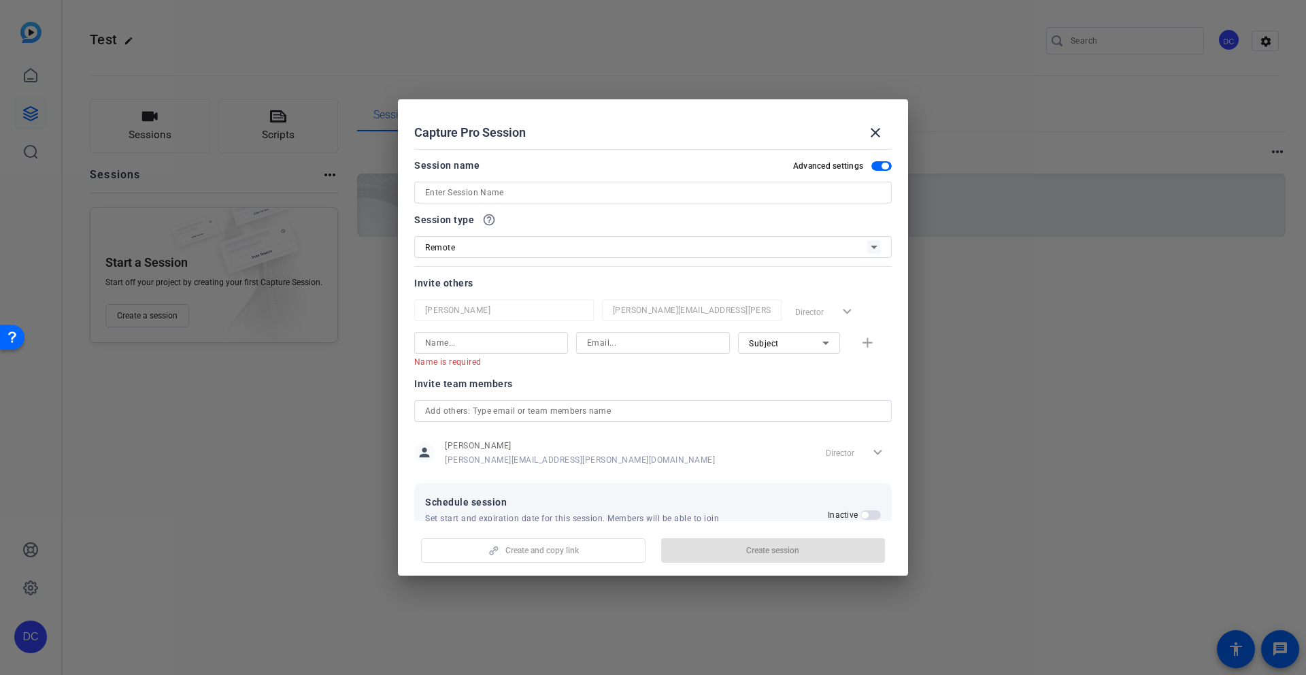
click at [865, 343] on div "Name is required Subject add" at bounding box center [652, 349] width 477 height 35
click at [858, 343] on div "Name is required Subject add" at bounding box center [652, 349] width 477 height 35
click at [486, 339] on input at bounding box center [491, 343] width 132 height 16
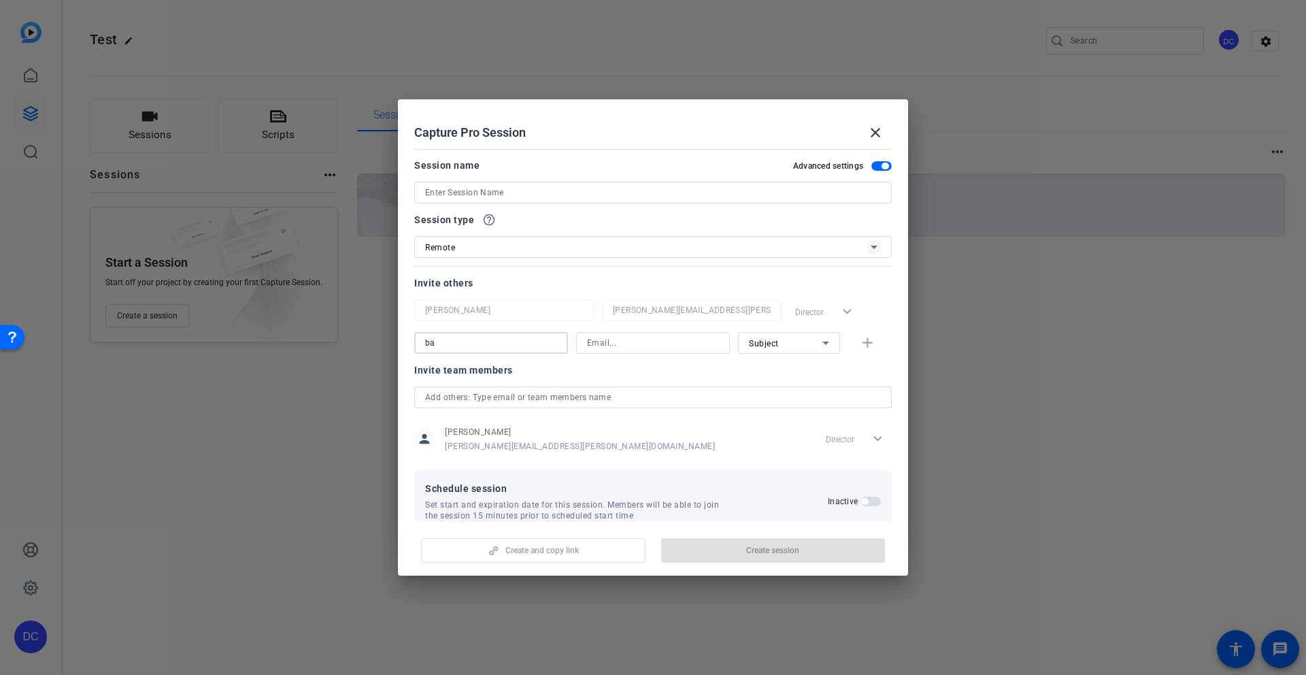
type input "b"
type input "d"
drag, startPoint x: 526, startPoint y: 346, endPoint x: 409, endPoint y: 331, distance: 117.3
click at [409, 331] on mat-dialog-content "Session name Advanced settings Session type help_outline Remote Invite others D…" at bounding box center [653, 332] width 510 height 377
type input "colelladj612@gmail.com"
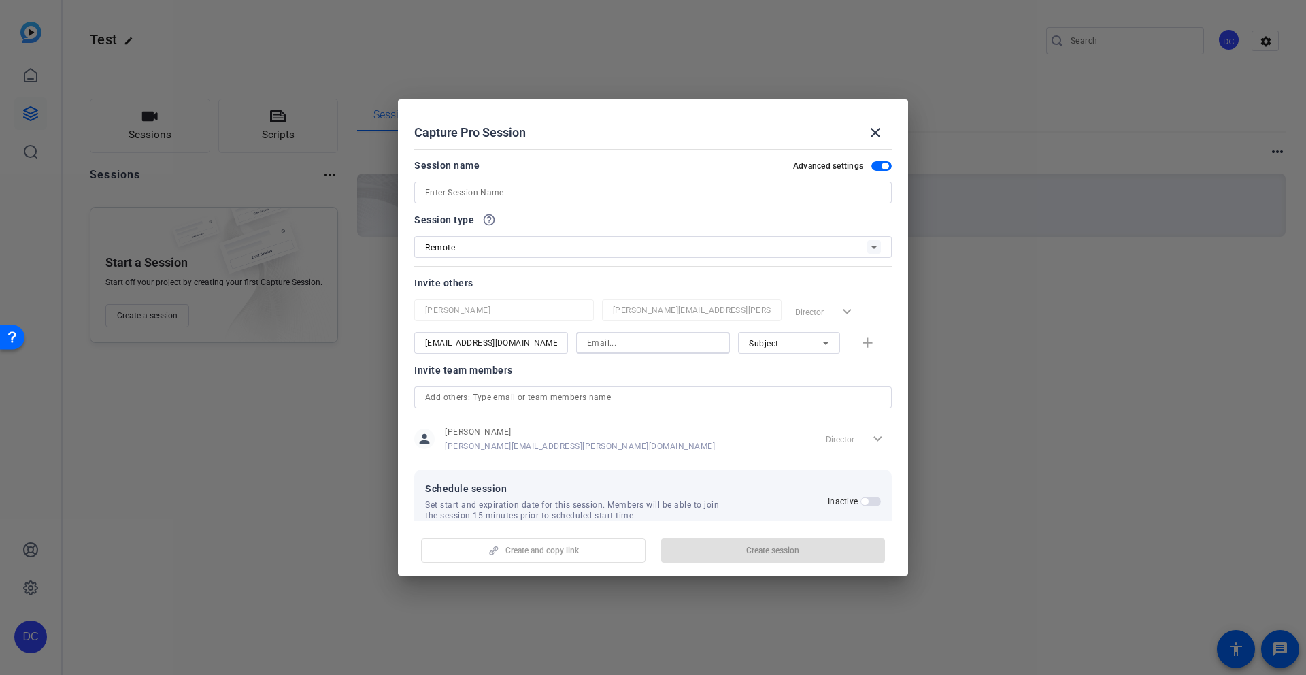
click at [627, 341] on input at bounding box center [653, 343] width 132 height 16
paste input "colelladj612@gmail.com"
type input "colelladj612@gmail.com"
drag, startPoint x: 528, startPoint y: 343, endPoint x: 424, endPoint y: 342, distance: 103.4
click at [425, 342] on input "colelladj612@gmail.com" at bounding box center [491, 343] width 132 height 16
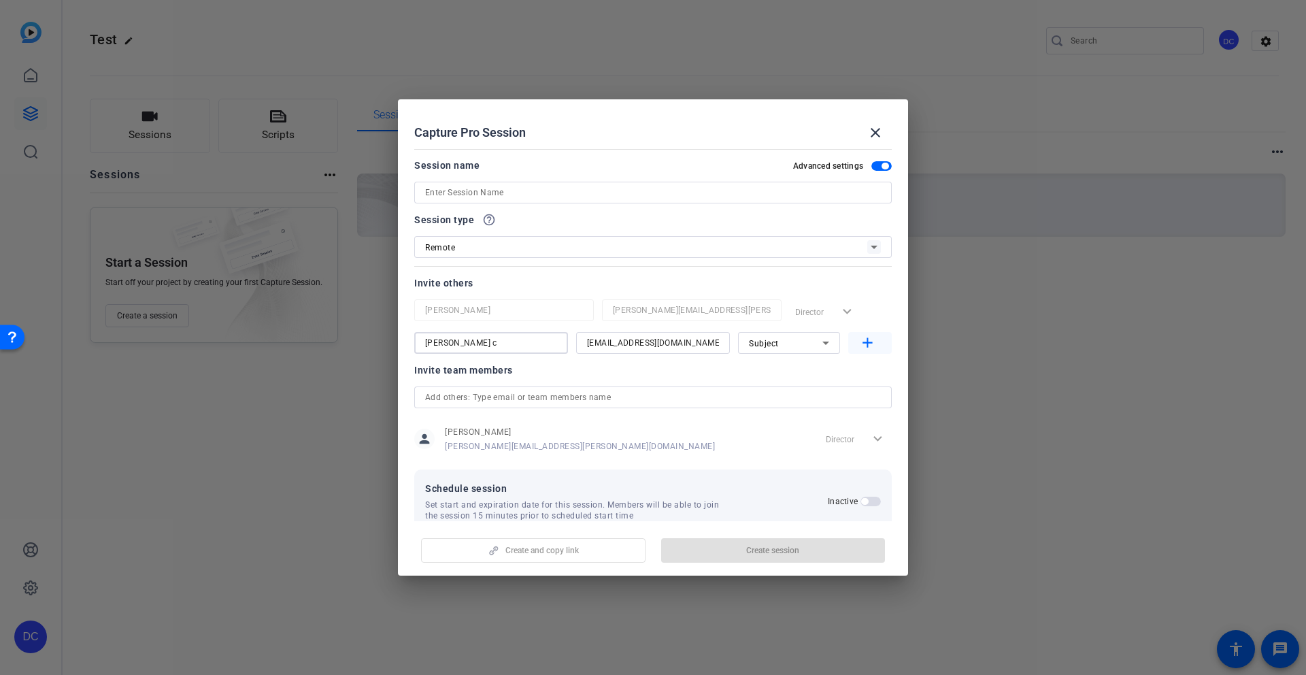
type input "dan c"
click at [861, 345] on mat-icon "add" at bounding box center [867, 343] width 17 height 17
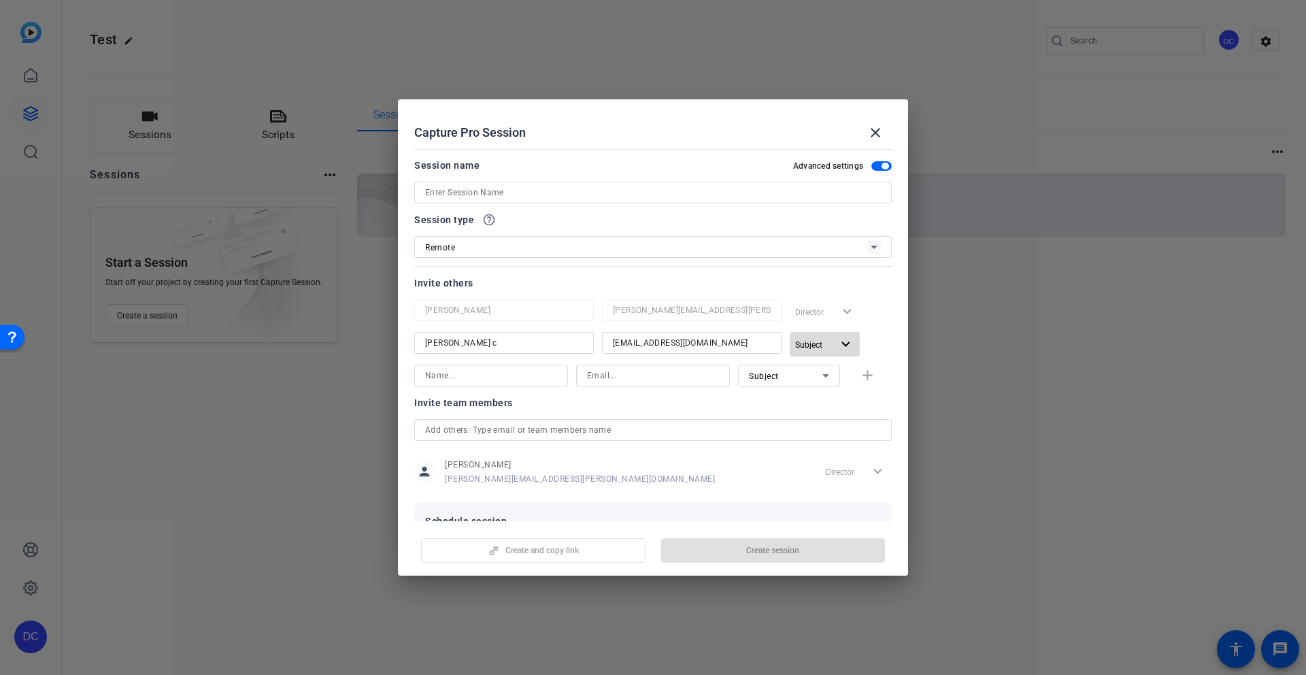
click at [810, 349] on span "Subject" at bounding box center [808, 345] width 27 height 10
click at [866, 339] on div at bounding box center [653, 337] width 1306 height 675
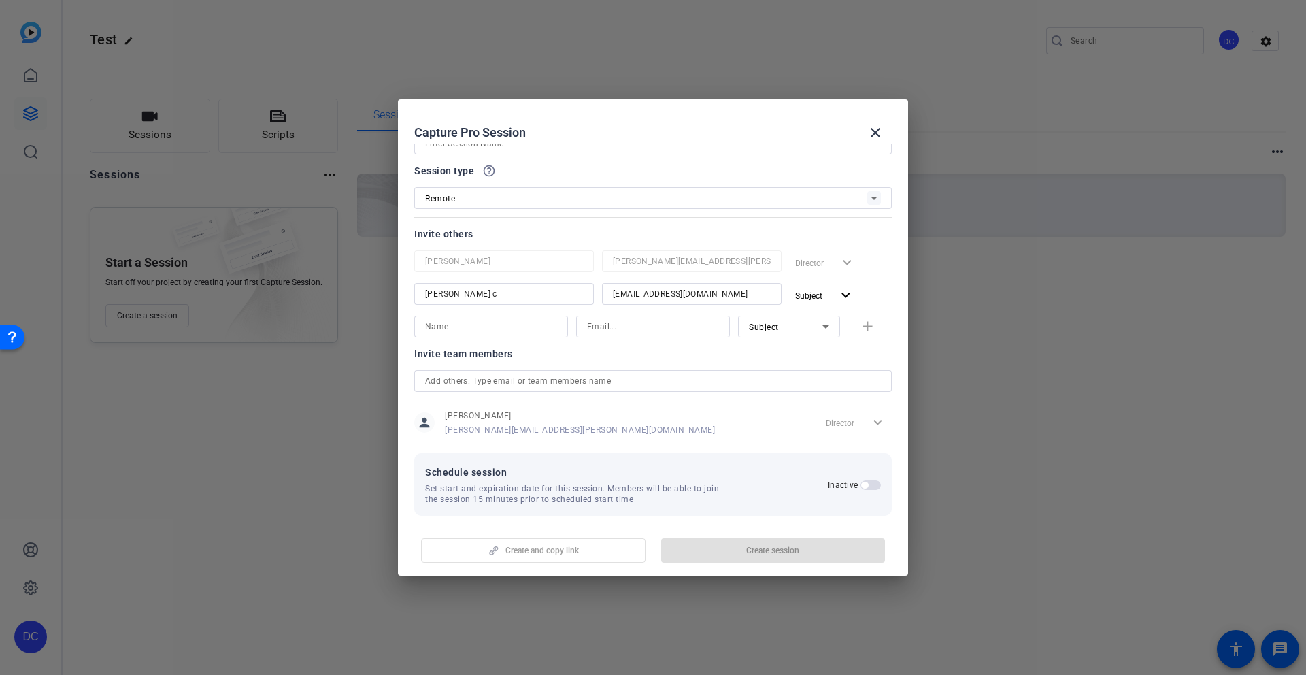
scroll to position [58, 0]
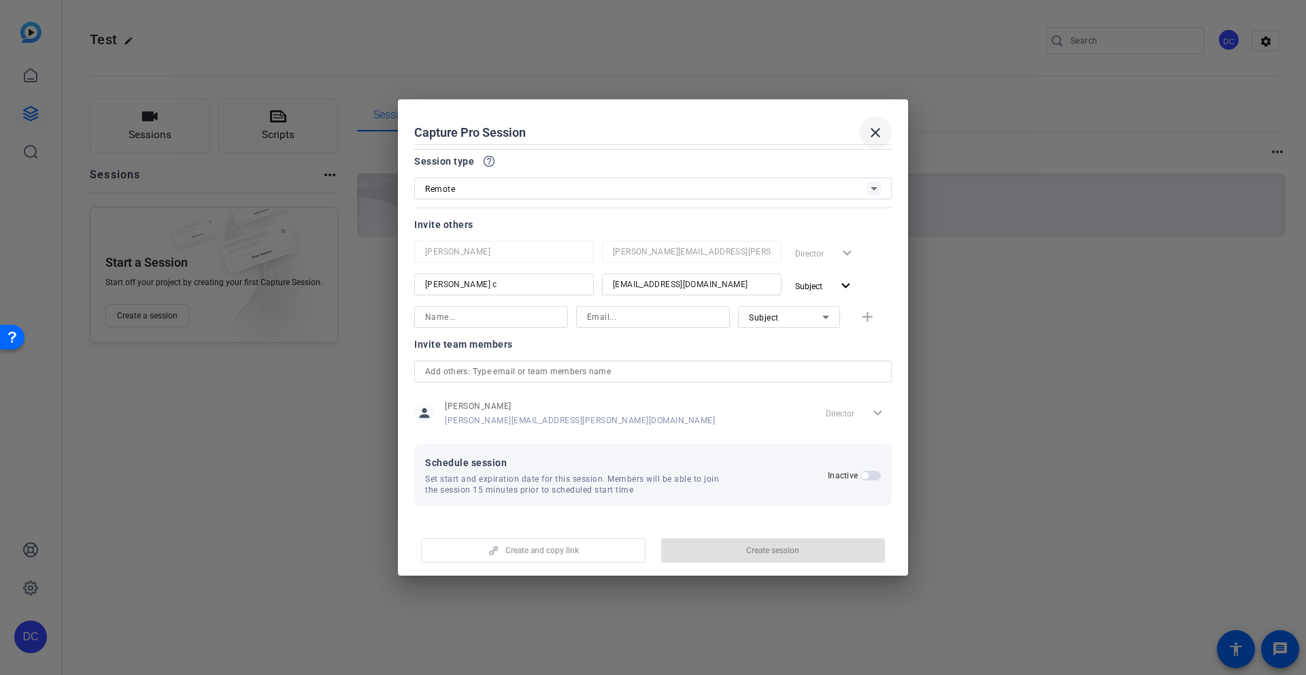
click at [879, 136] on mat-icon "close" at bounding box center [875, 132] width 16 height 16
